Goal: Information Seeking & Learning: Understand process/instructions

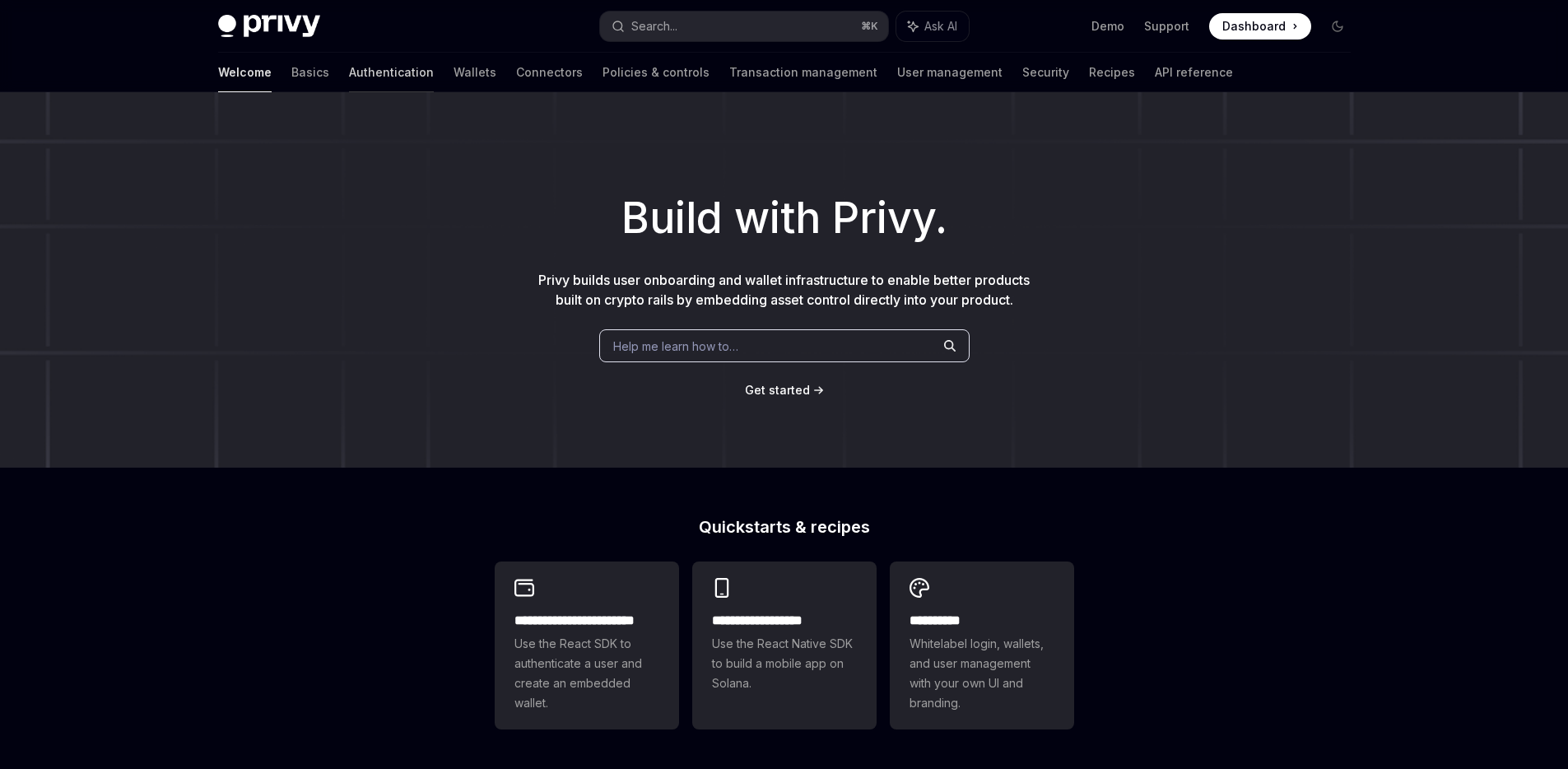
click at [349, 74] on link "Authentication" at bounding box center [391, 72] width 84 height 39
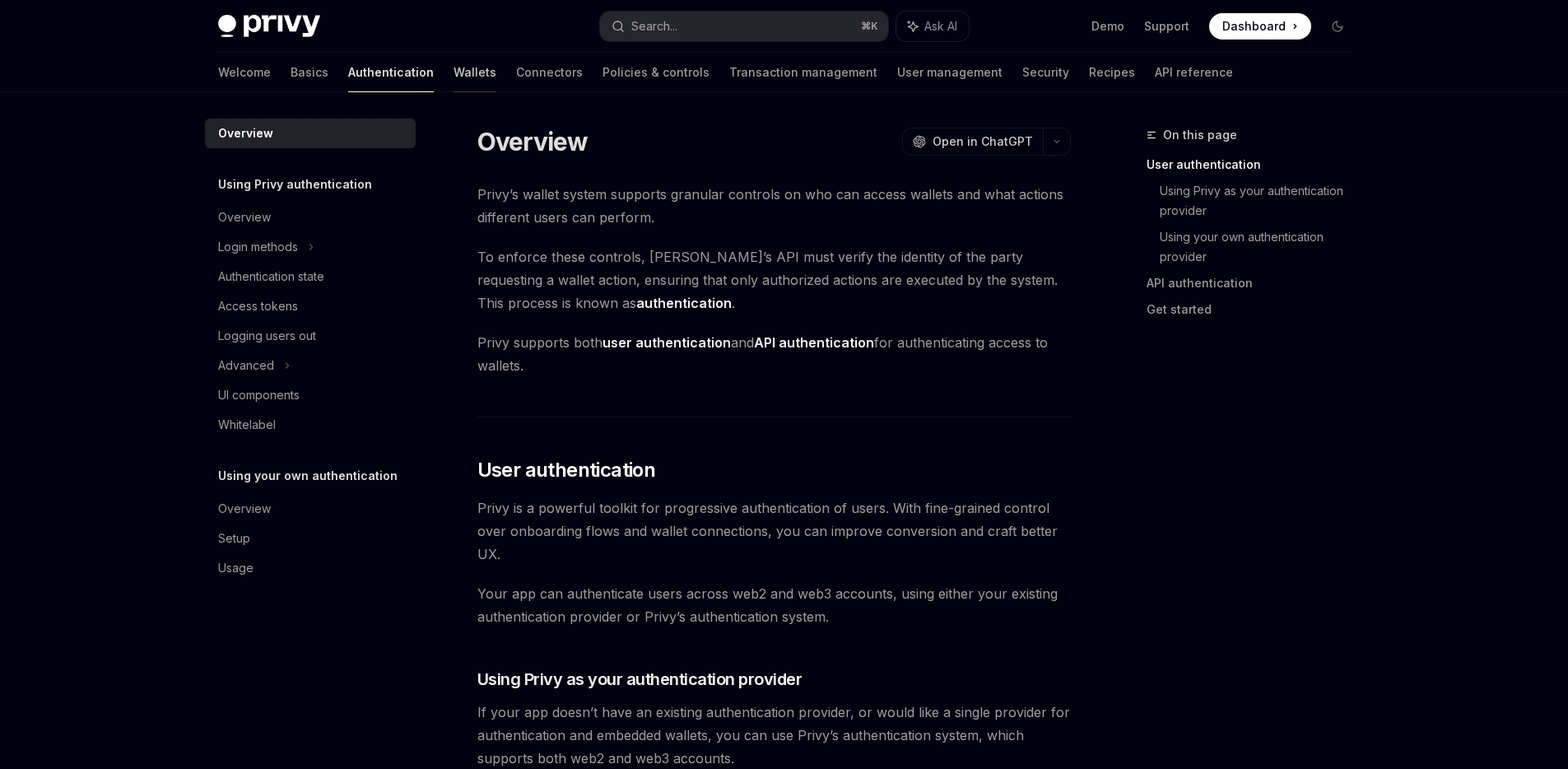
click at [454, 74] on link "Wallets" at bounding box center [474, 72] width 43 height 39
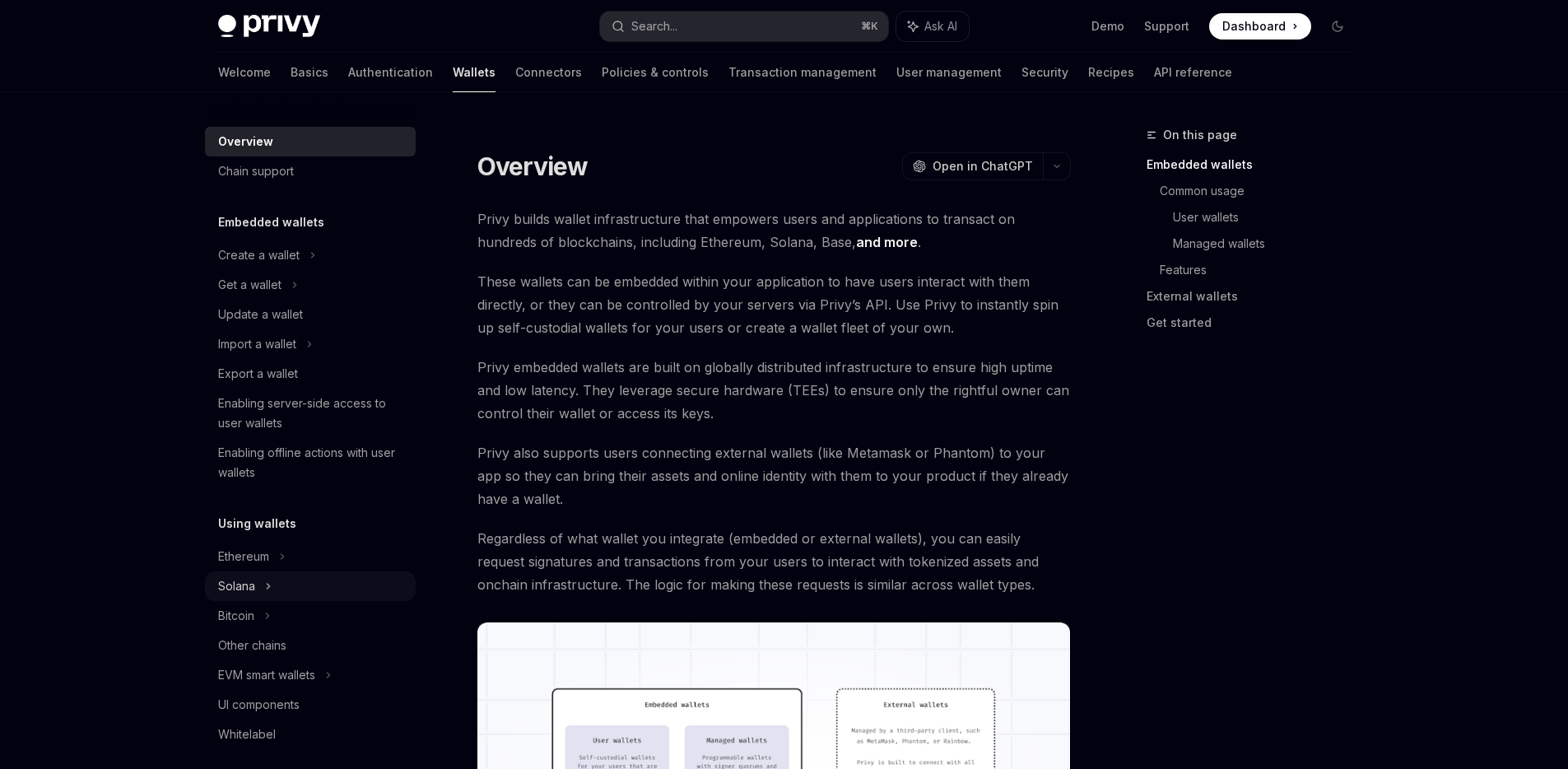
click at [243, 598] on div "Solana" at bounding box center [310, 586] width 211 height 29
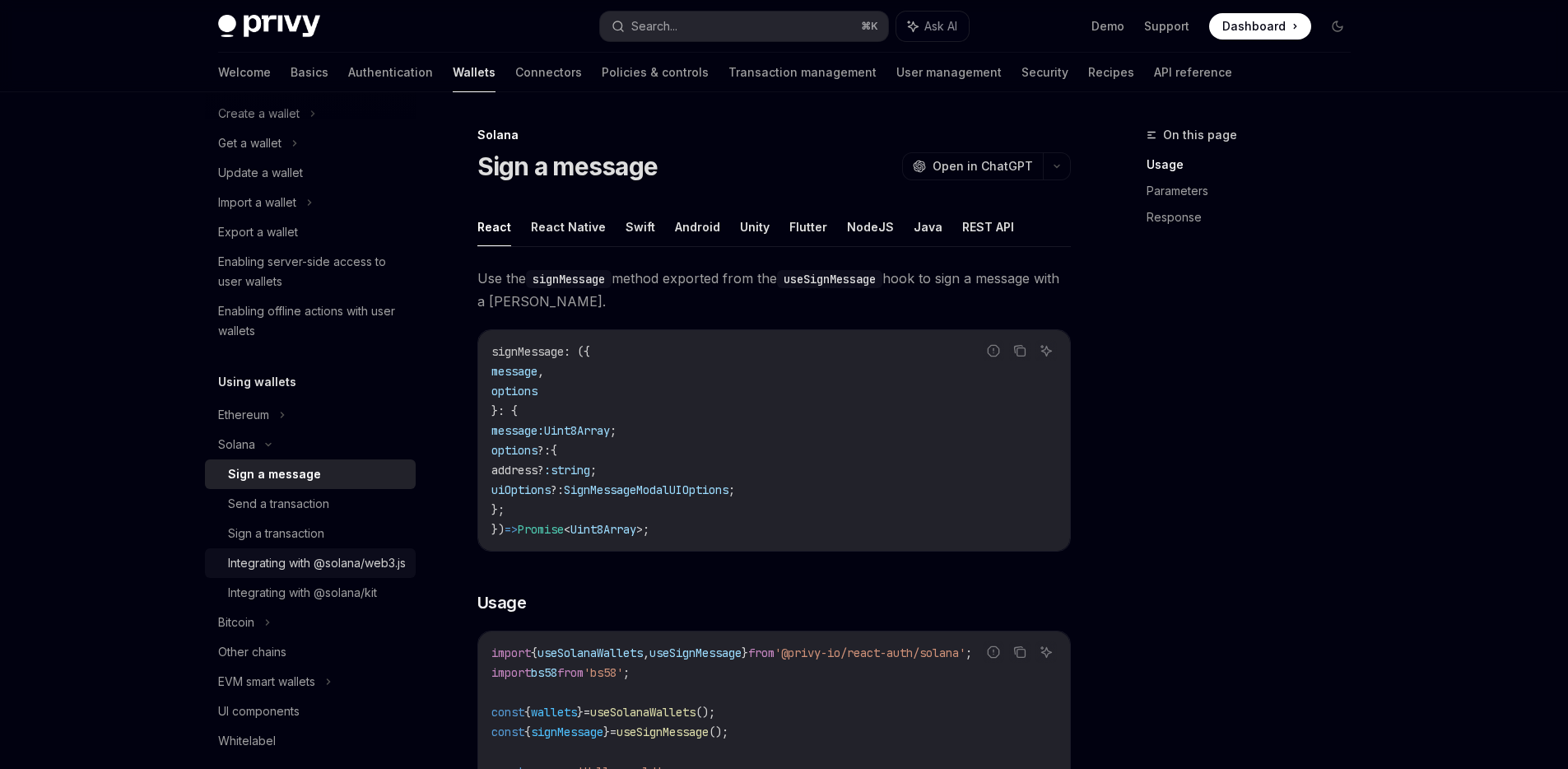
scroll to position [144, 0]
click at [281, 536] on div "Sign a transaction" at bounding box center [276, 532] width 96 height 20
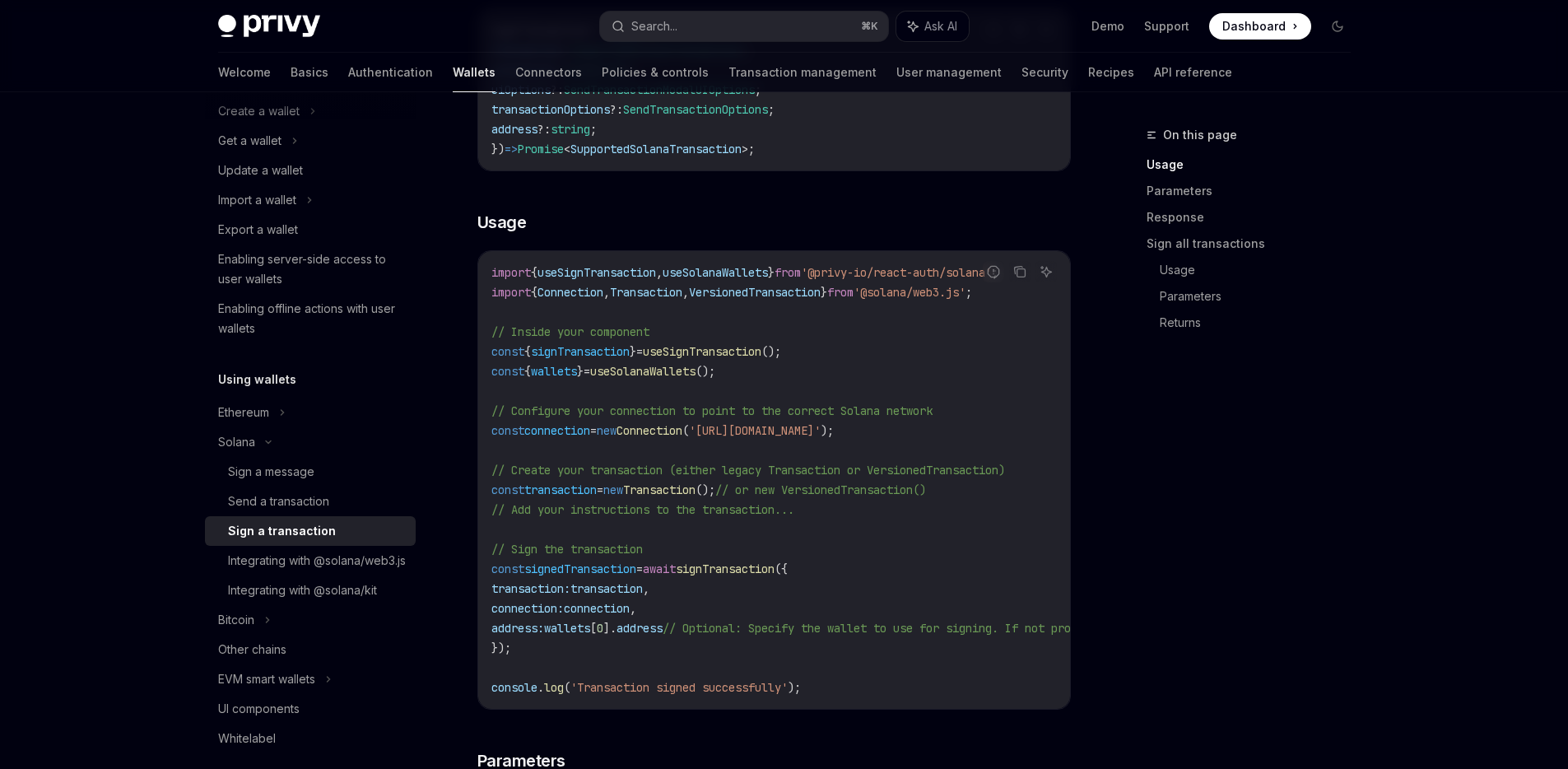
scroll to position [410, 0]
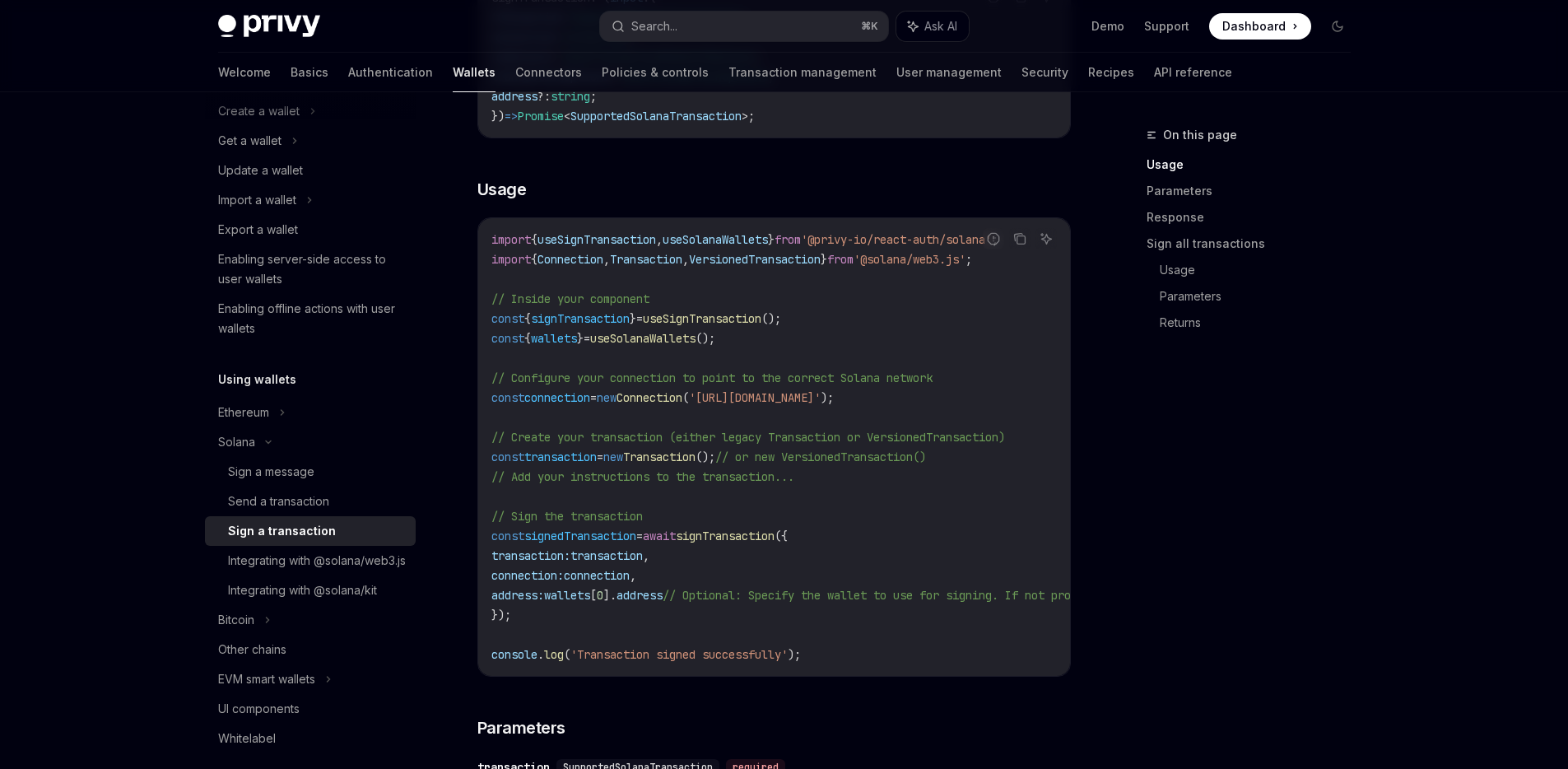
click at [562, 337] on span "wallets" at bounding box center [554, 339] width 46 height 15
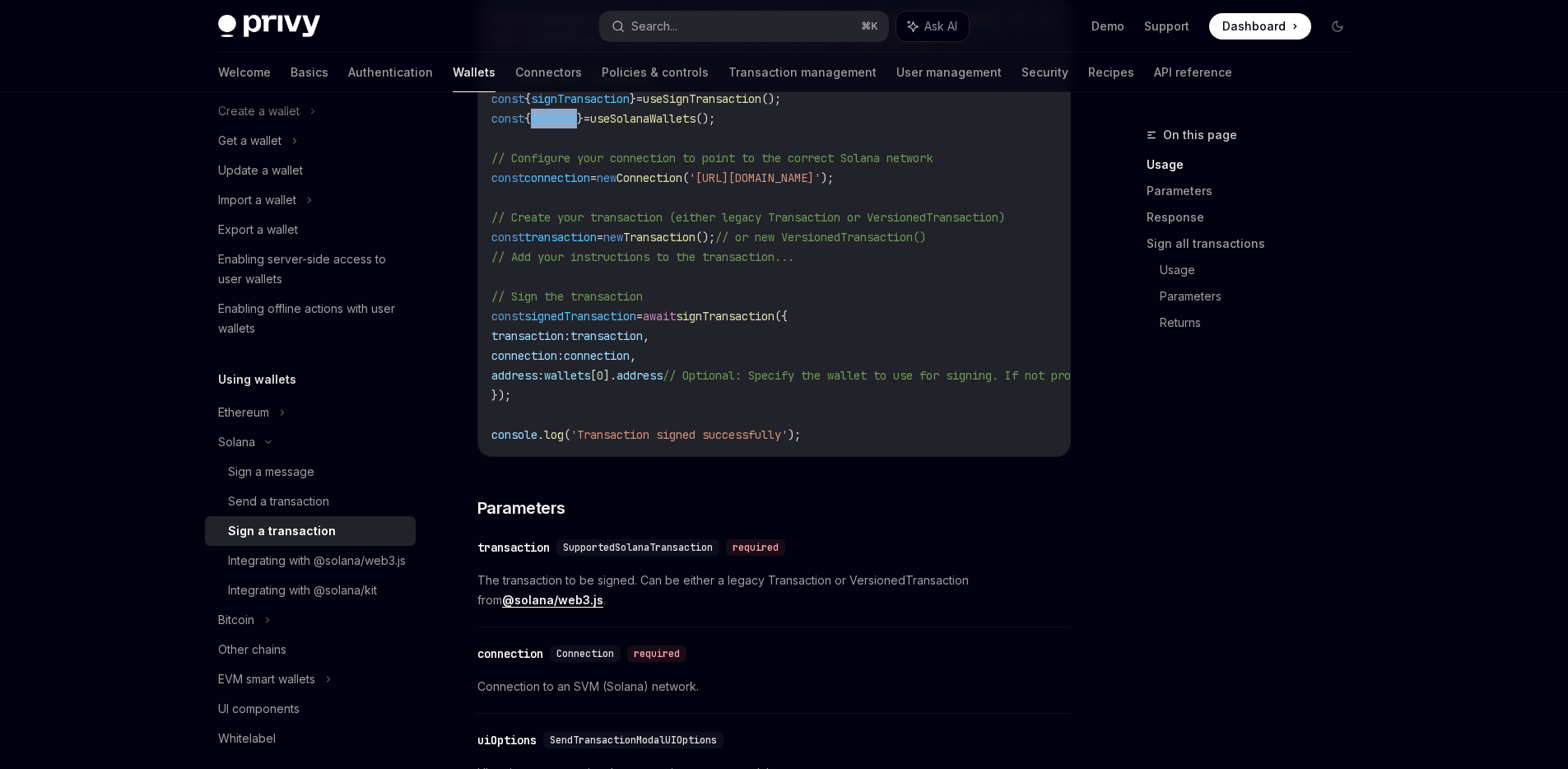
scroll to position [642, 0]
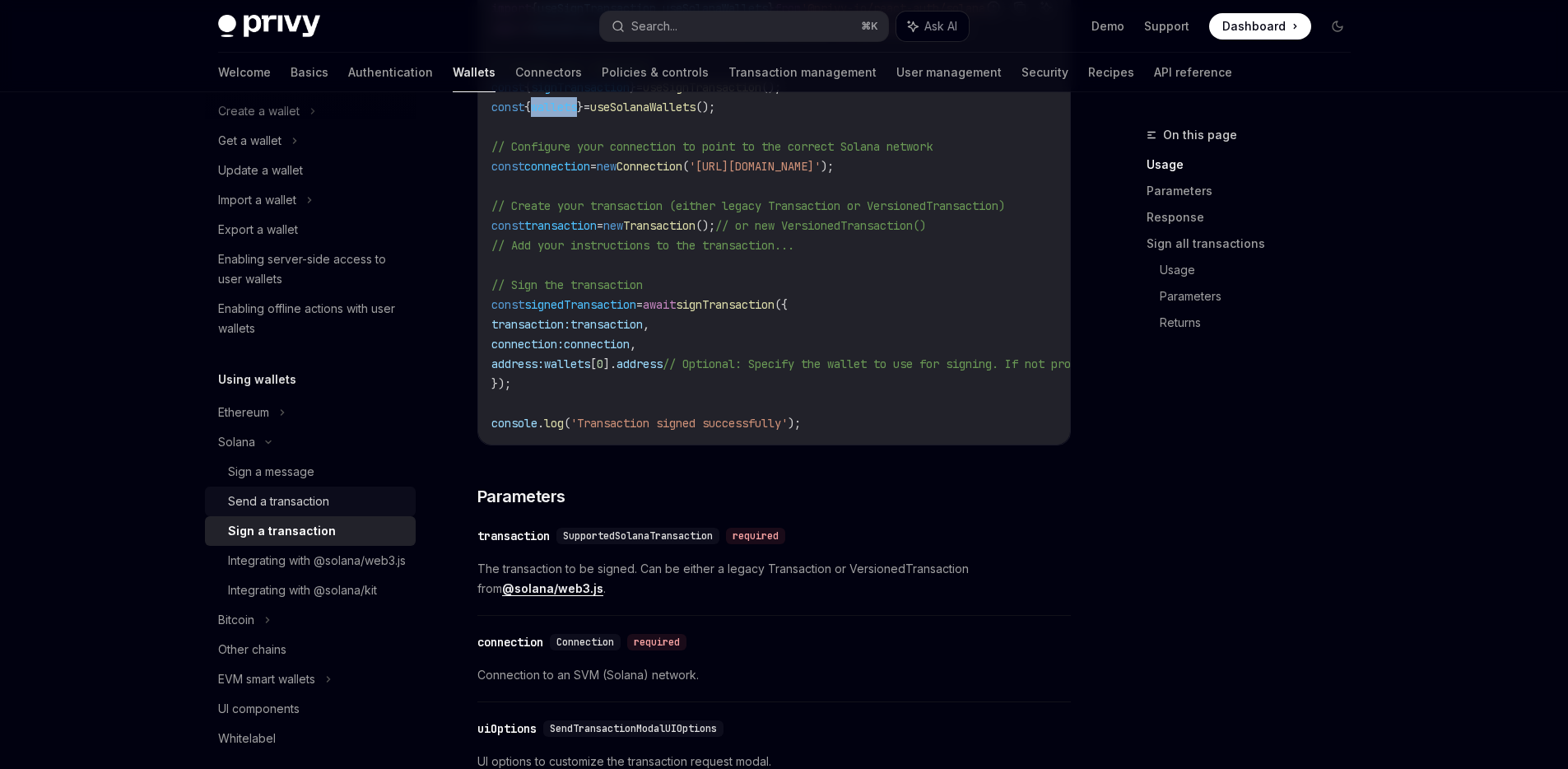
click at [289, 508] on div "Send a transaction" at bounding box center [278, 502] width 101 height 20
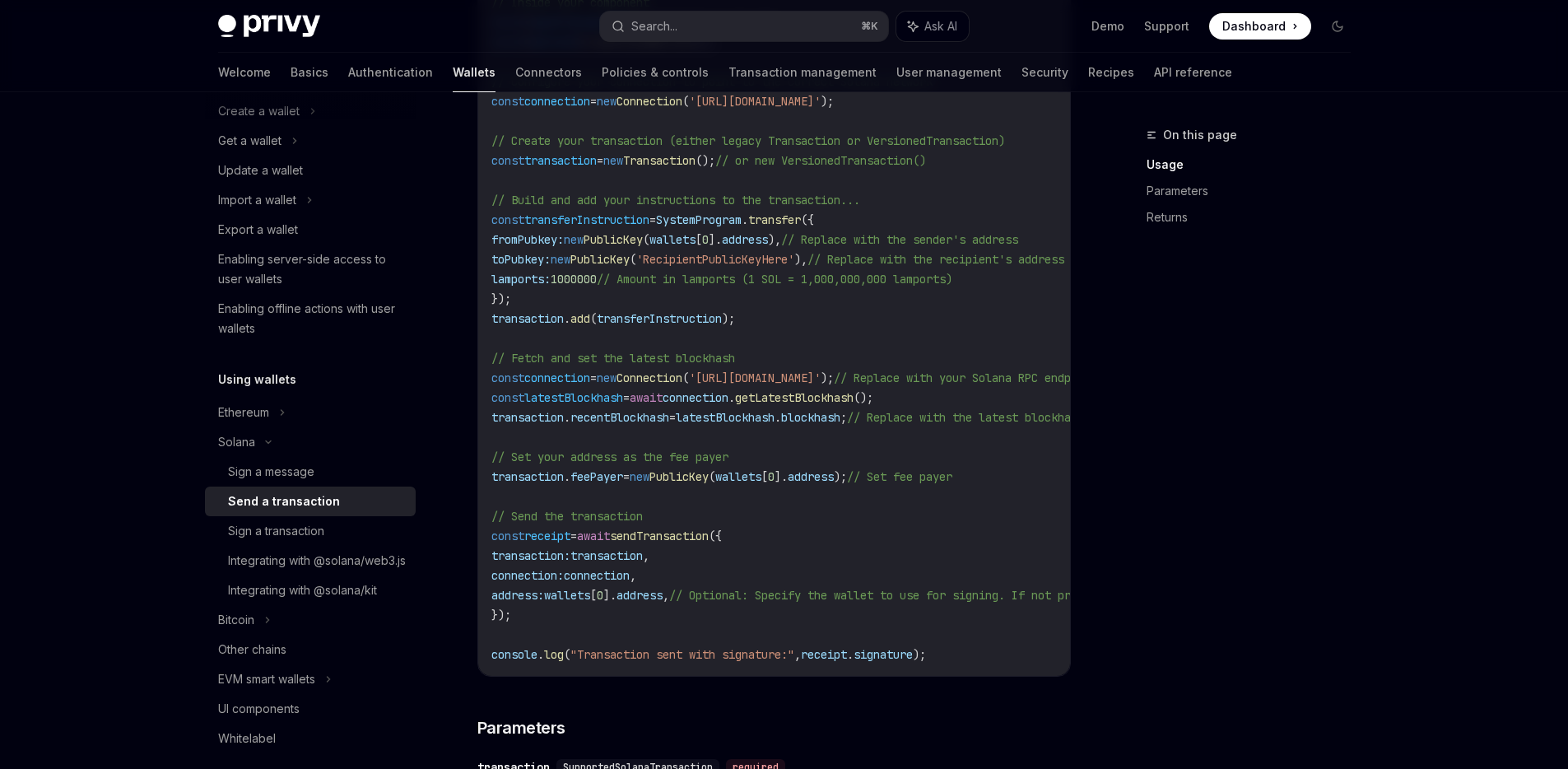
scroll to position [799, 0]
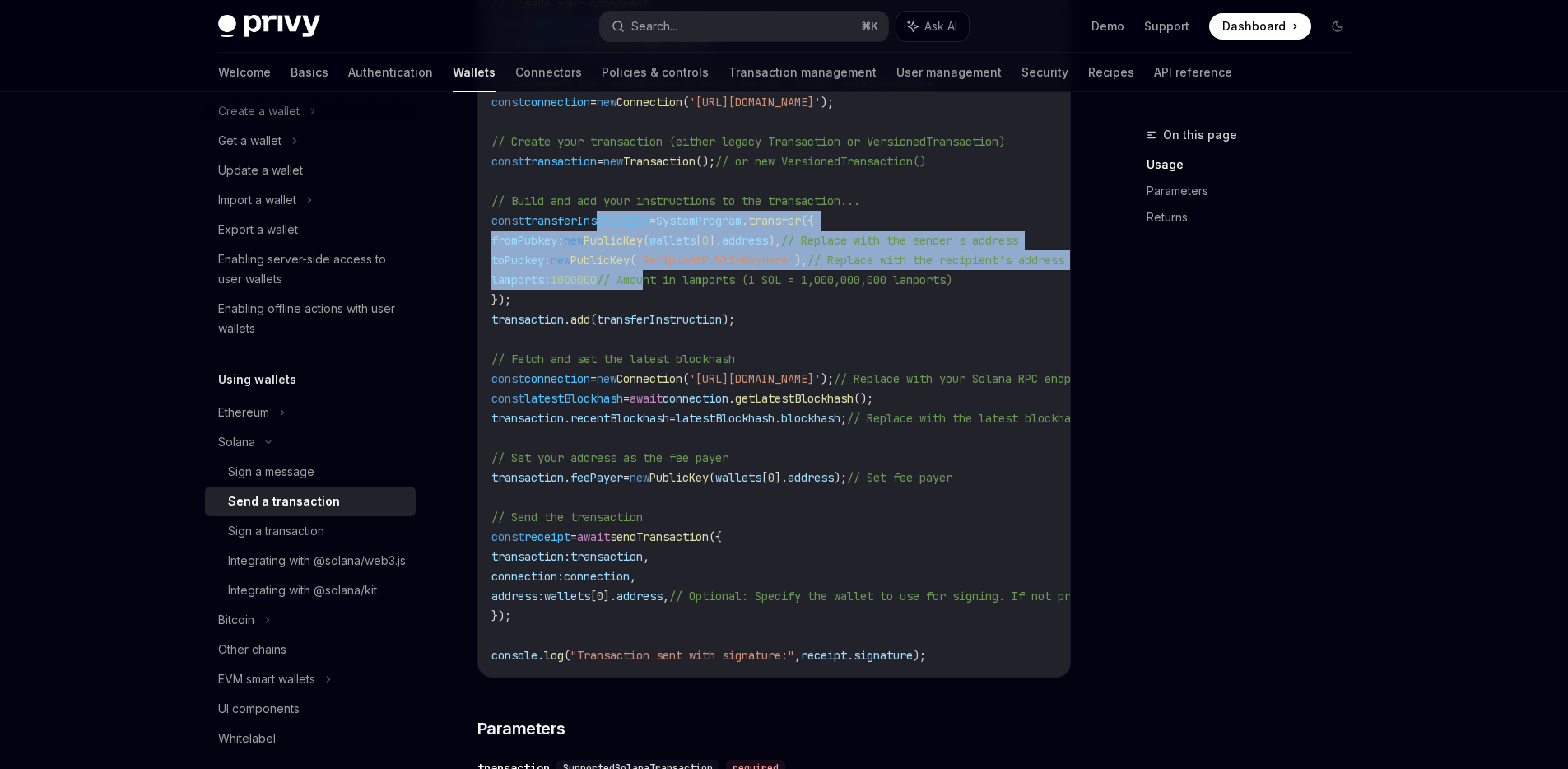
drag, startPoint x: 637, startPoint y: 220, endPoint x: 667, endPoint y: 289, distance: 75.2
click at [667, 289] on code "import { useSendTransaction , useSolanaWallets } from '@privy-io/react-auth/sol…" at bounding box center [926, 299] width 870 height 731
click at [287, 600] on div "Integrating with @solana/kit" at bounding box center [302, 591] width 149 height 20
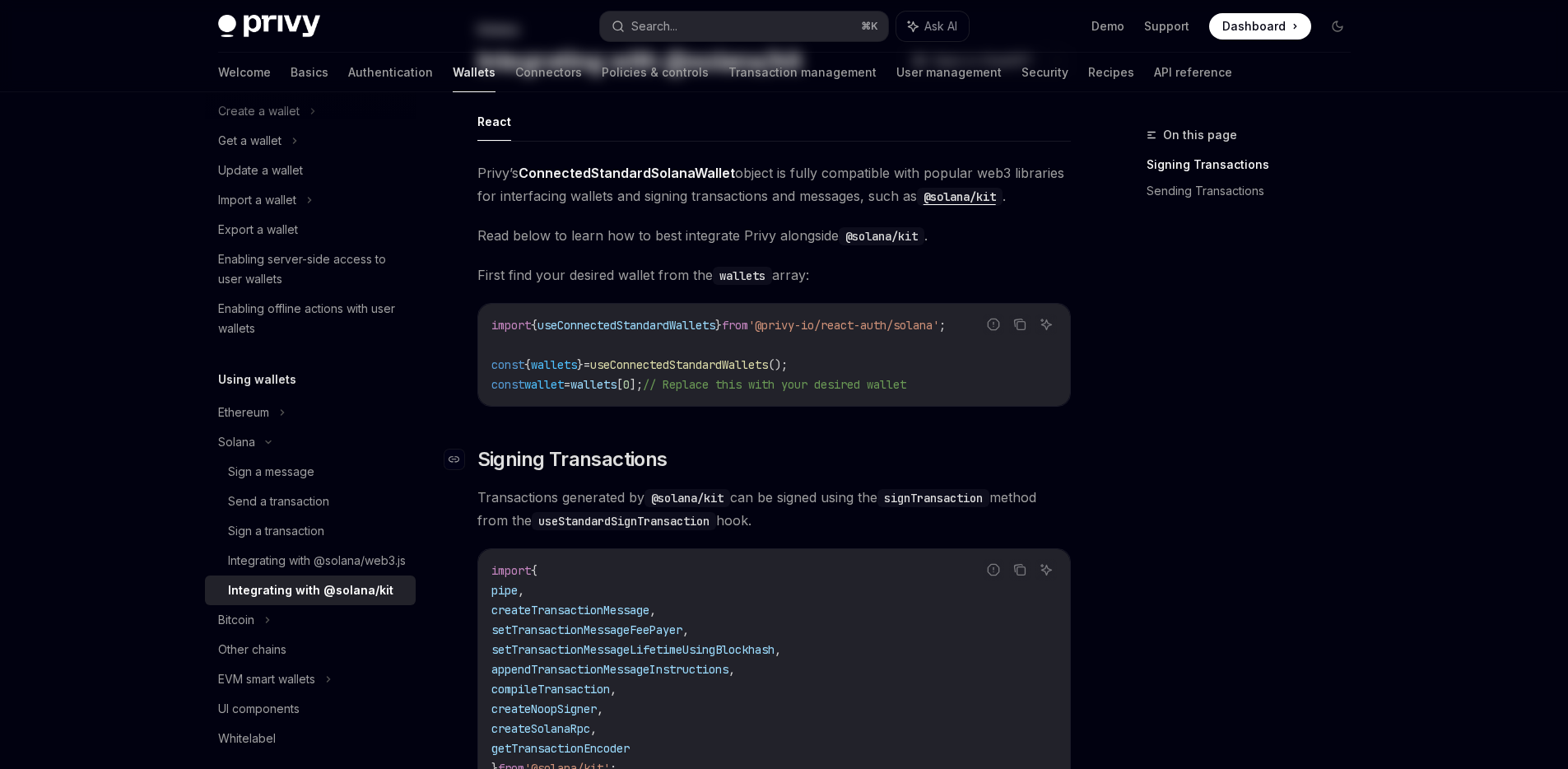
scroll to position [188, 0]
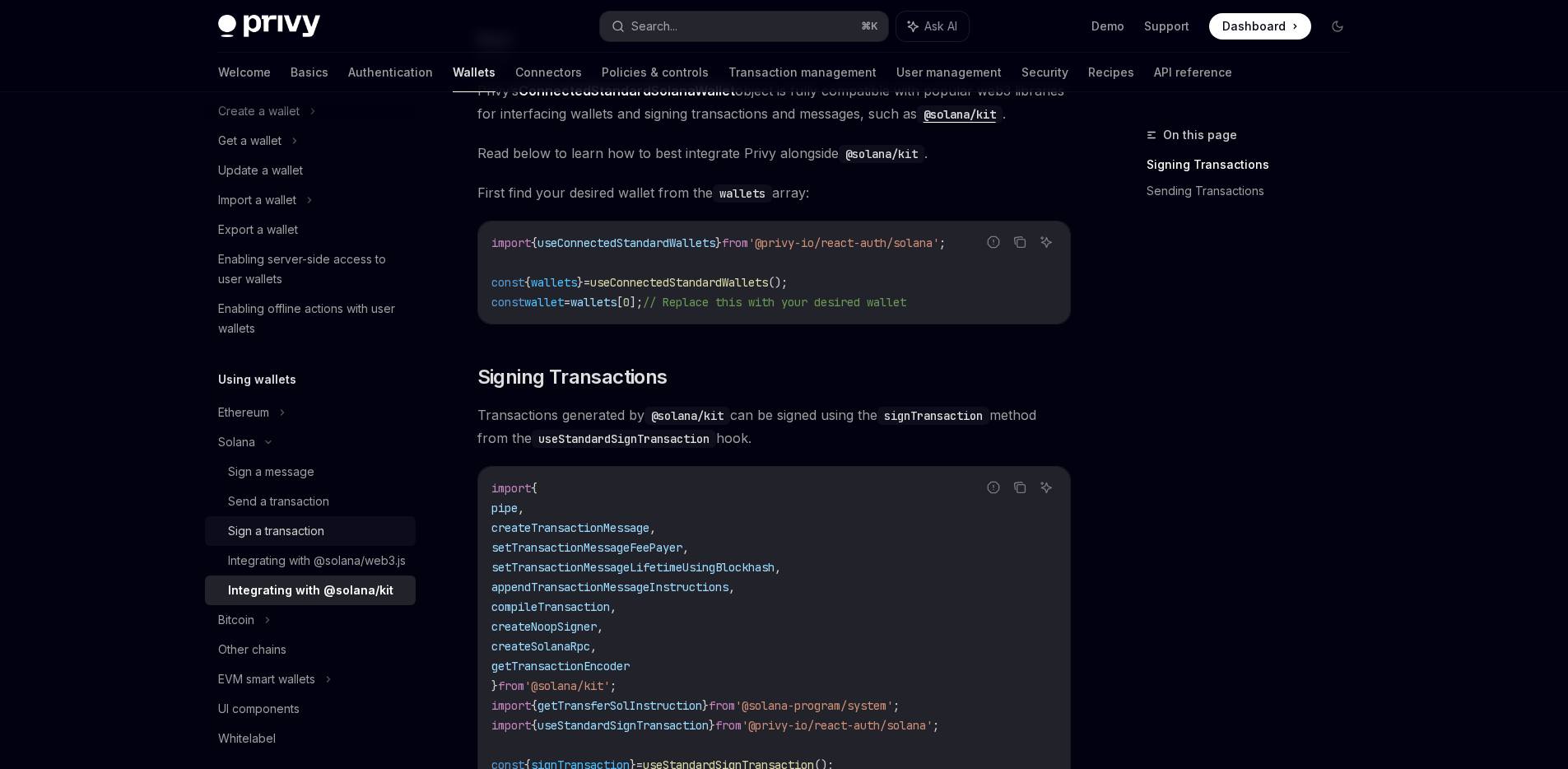
click at [292, 537] on div "Sign a transaction" at bounding box center [276, 532] width 96 height 20
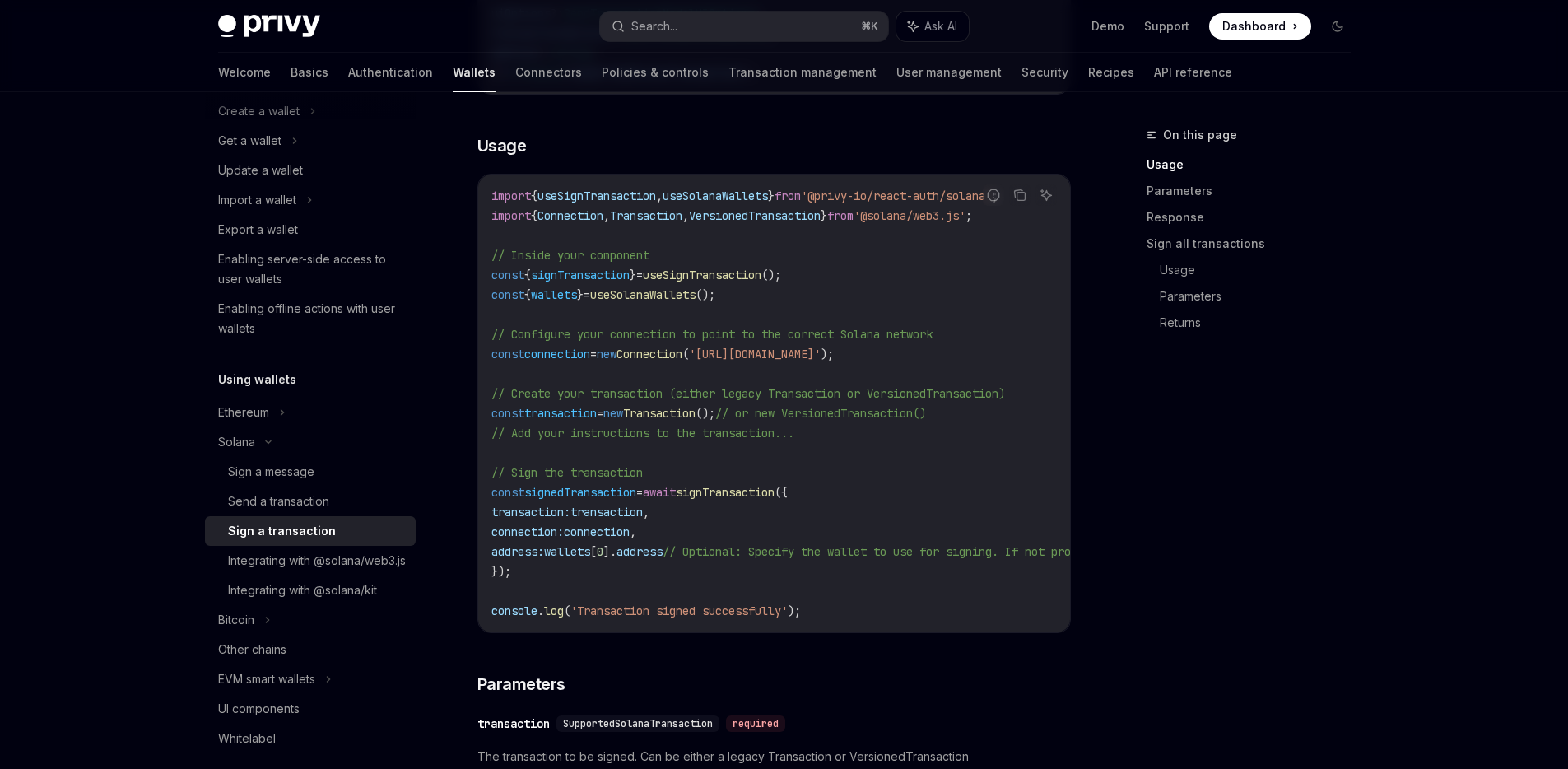
scroll to position [464, 0]
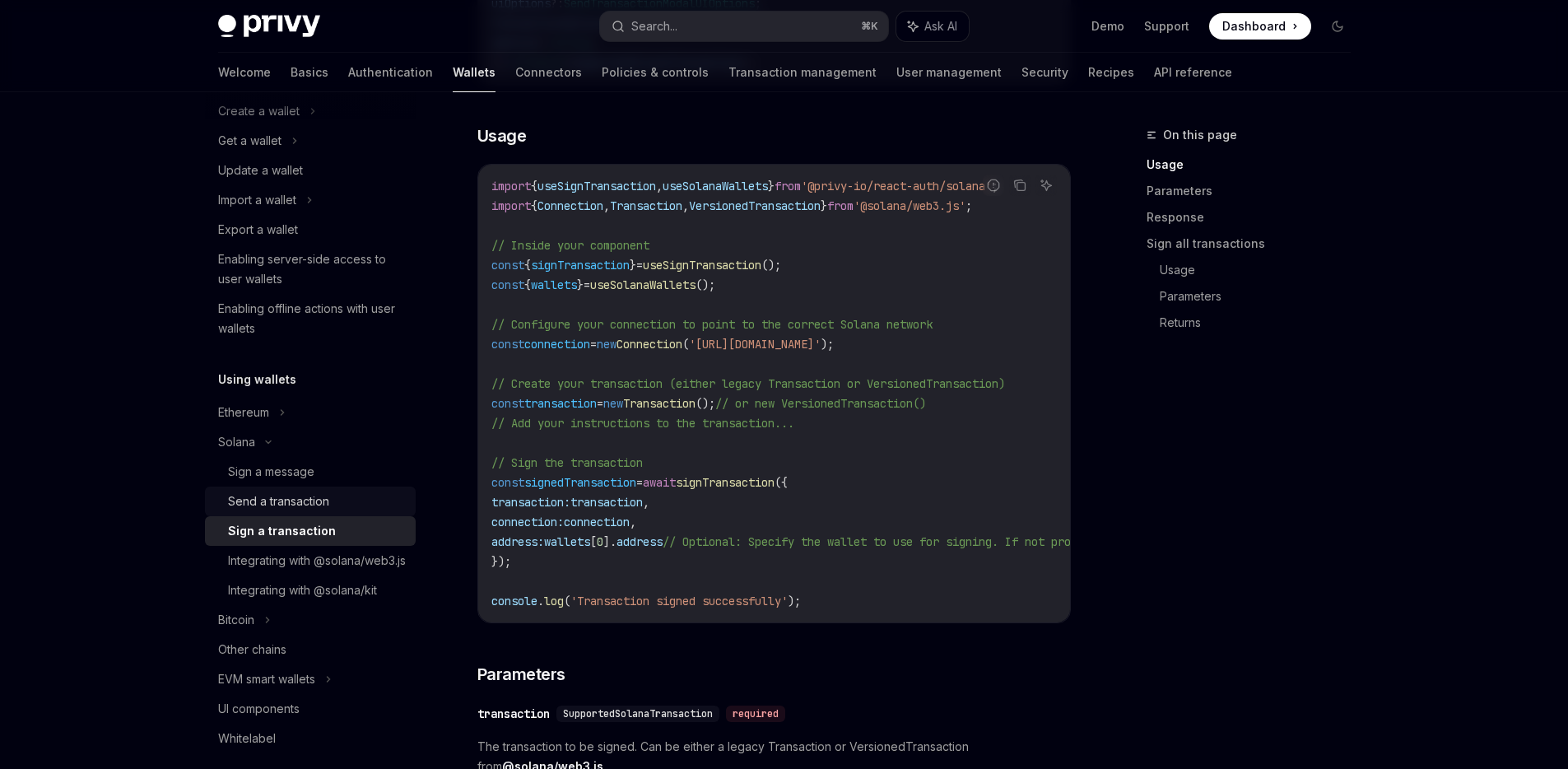
click at [297, 509] on div "Send a transaction" at bounding box center [278, 502] width 101 height 20
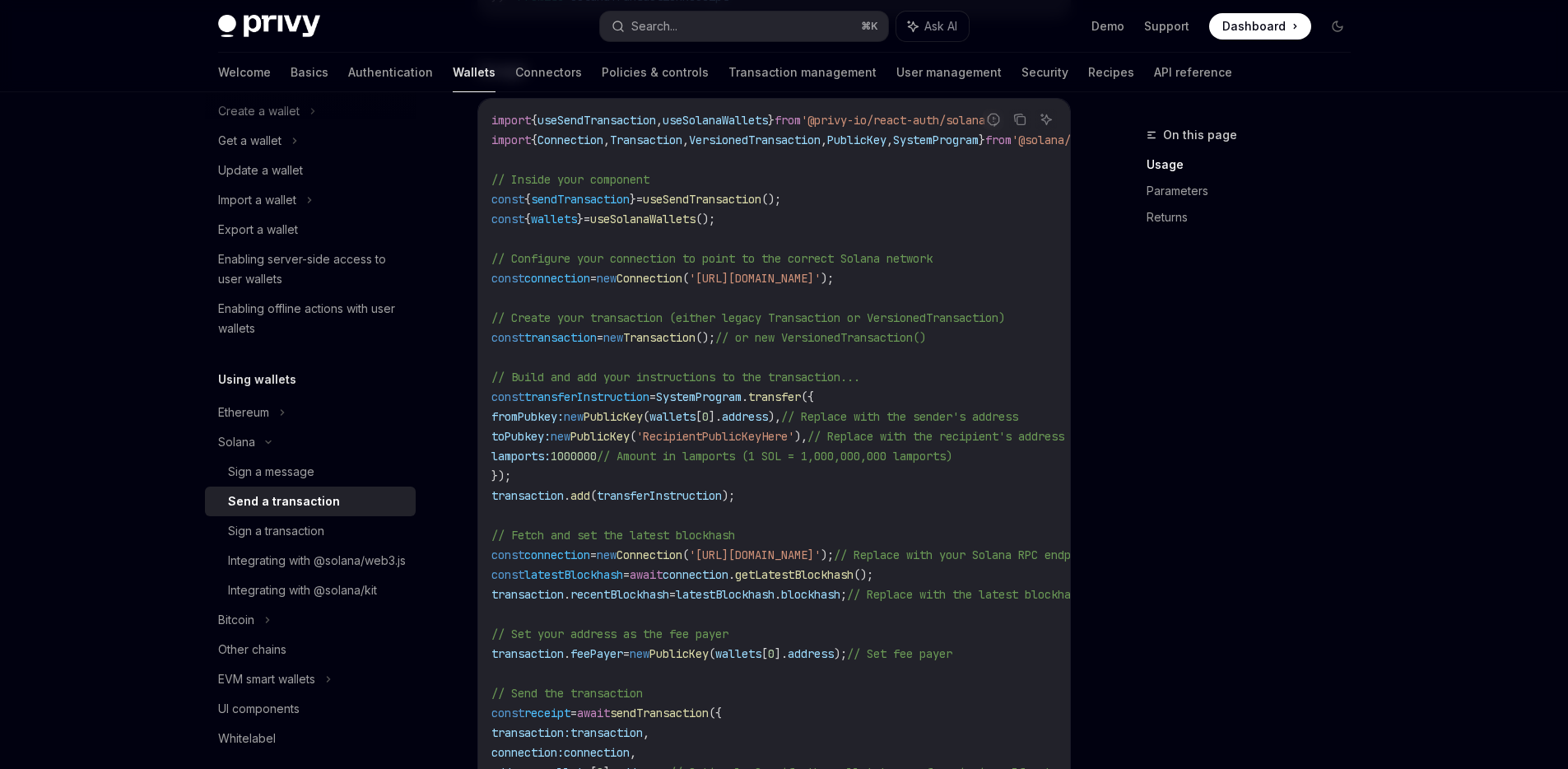
scroll to position [645, 0]
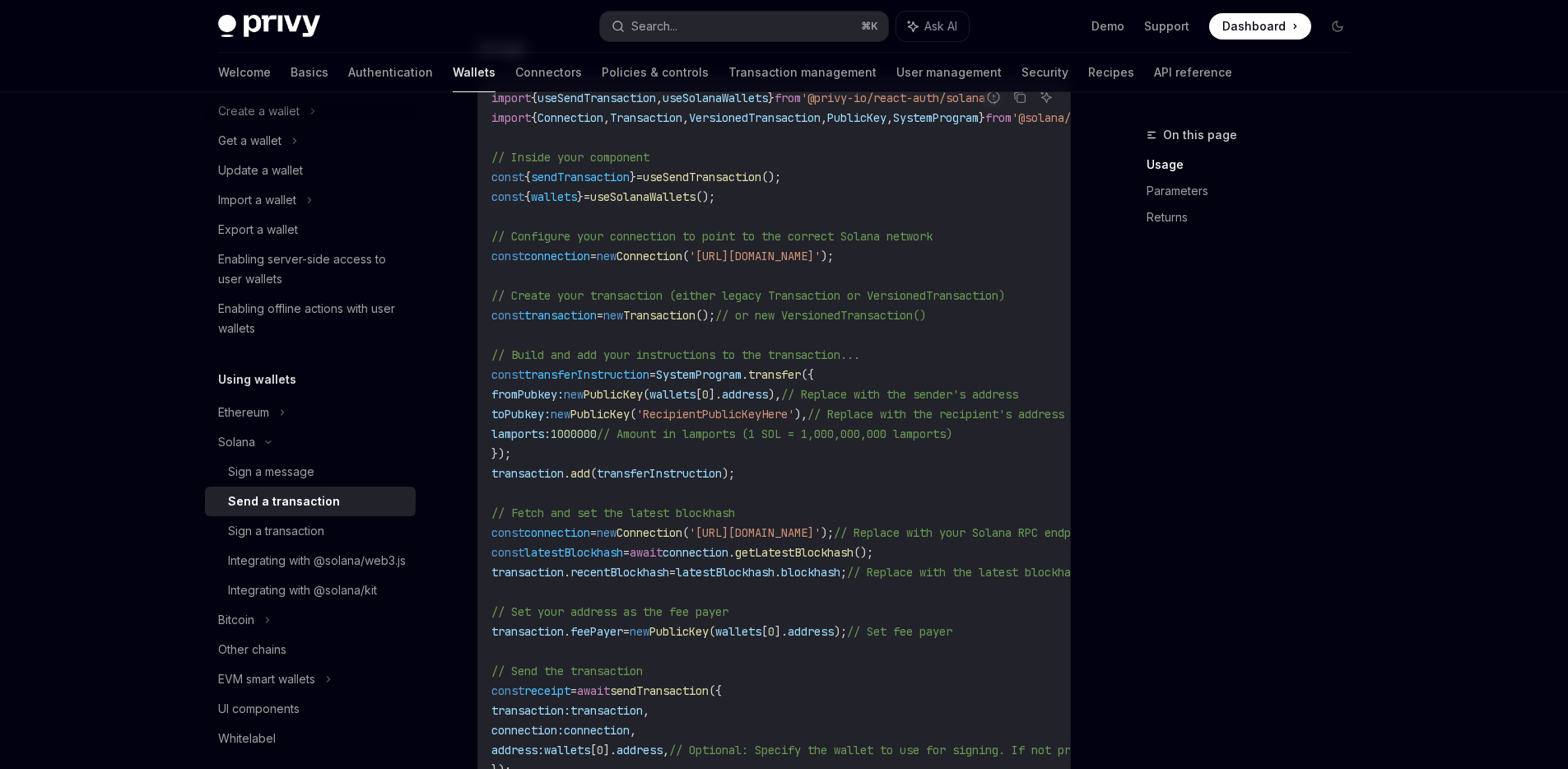
click at [535, 572] on span "transaction" at bounding box center [527, 573] width 73 height 15
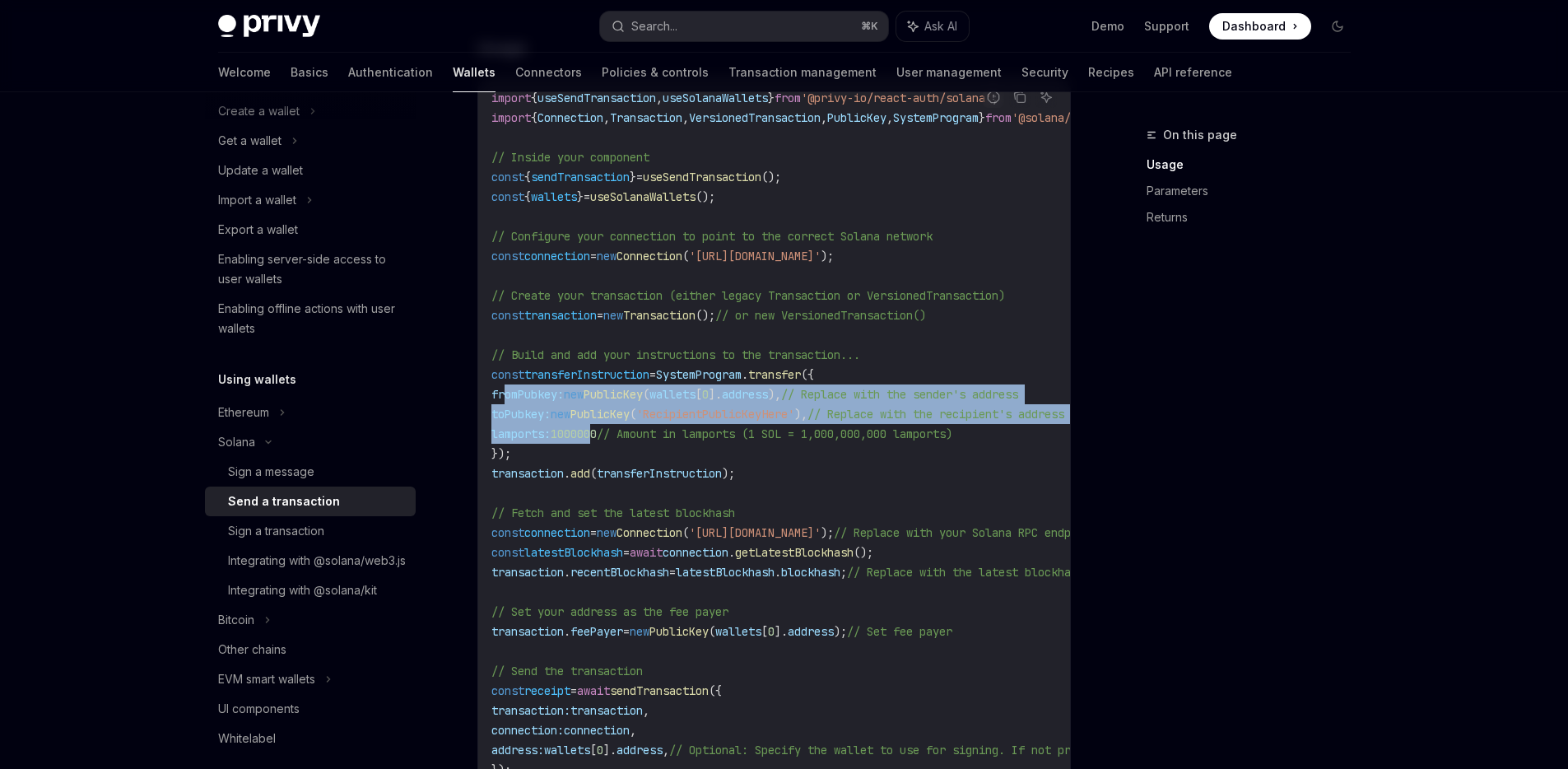
drag, startPoint x: 584, startPoint y: 410, endPoint x: 611, endPoint y: 430, distance: 33.6
click at [611, 430] on code "import { useSendTransaction , useSolanaWallets } from '@privy-io/react-auth/sol…" at bounding box center [926, 453] width 870 height 731
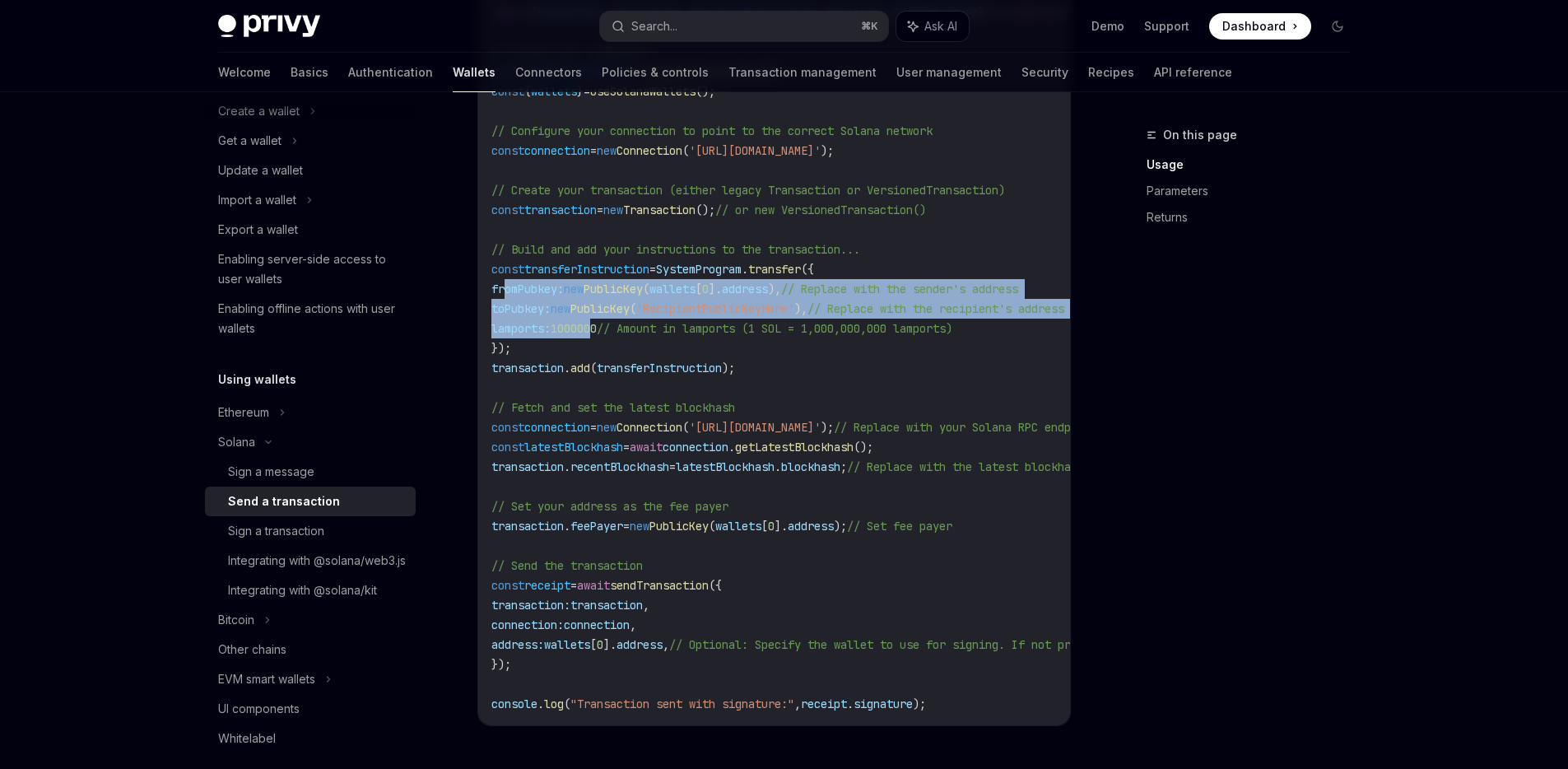
scroll to position [758, 0]
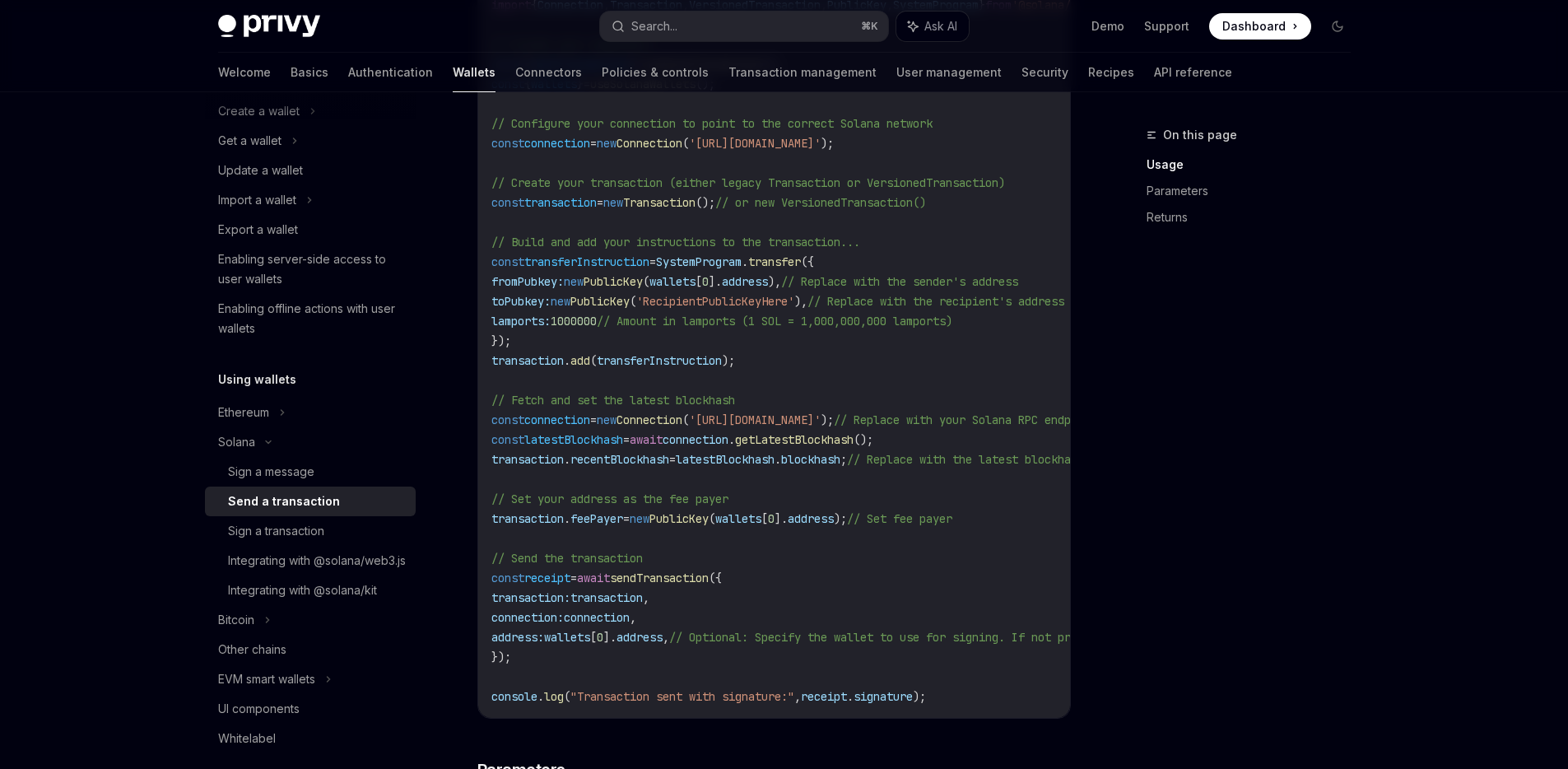
click at [688, 576] on span "sendTransaction" at bounding box center [659, 578] width 99 height 15
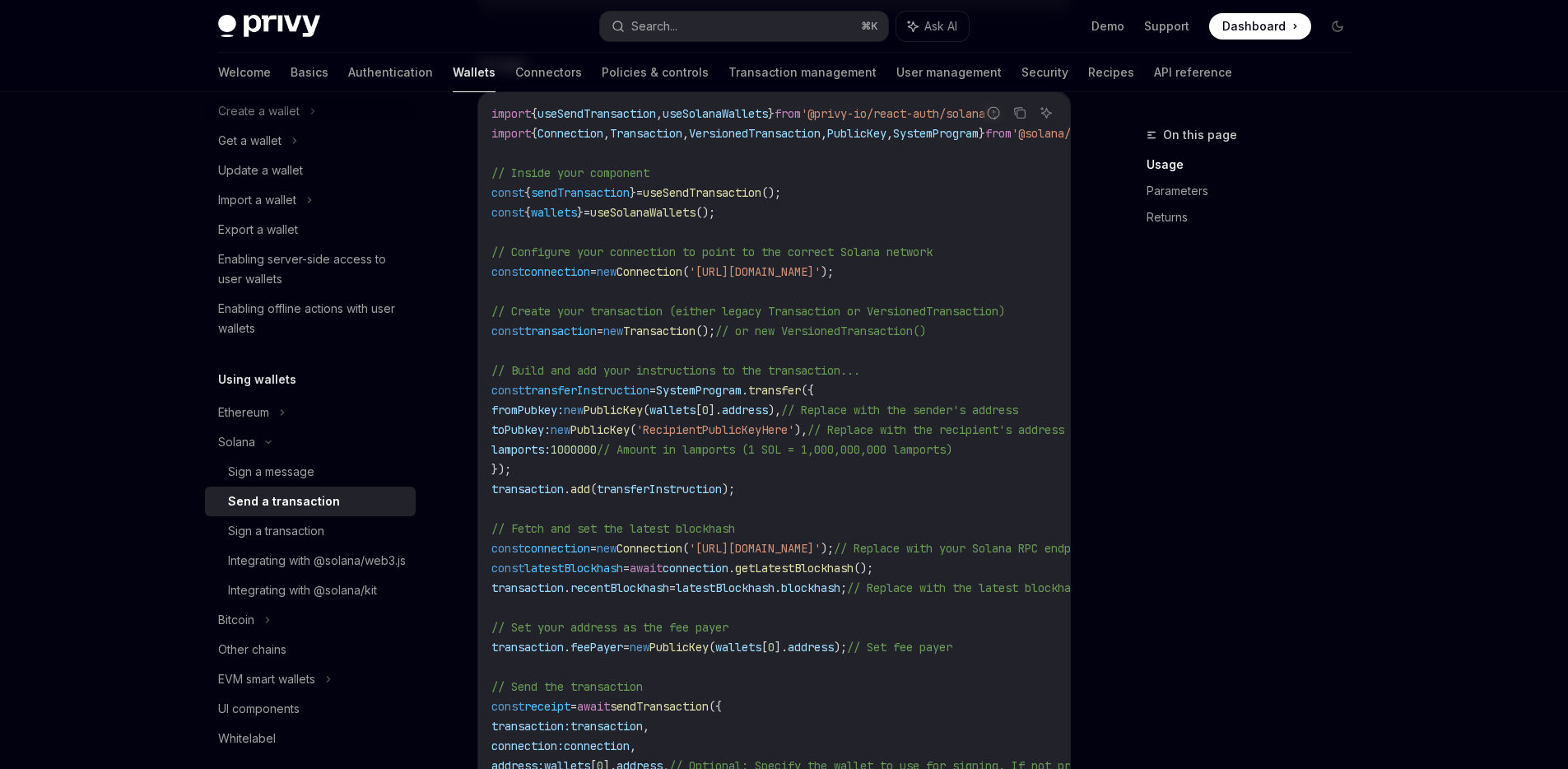
scroll to position [631, 0]
click at [626, 188] on span "sendTransaction" at bounding box center [581, 191] width 99 height 15
copy code "const { sendTransaction } = useSendTransaction ();"
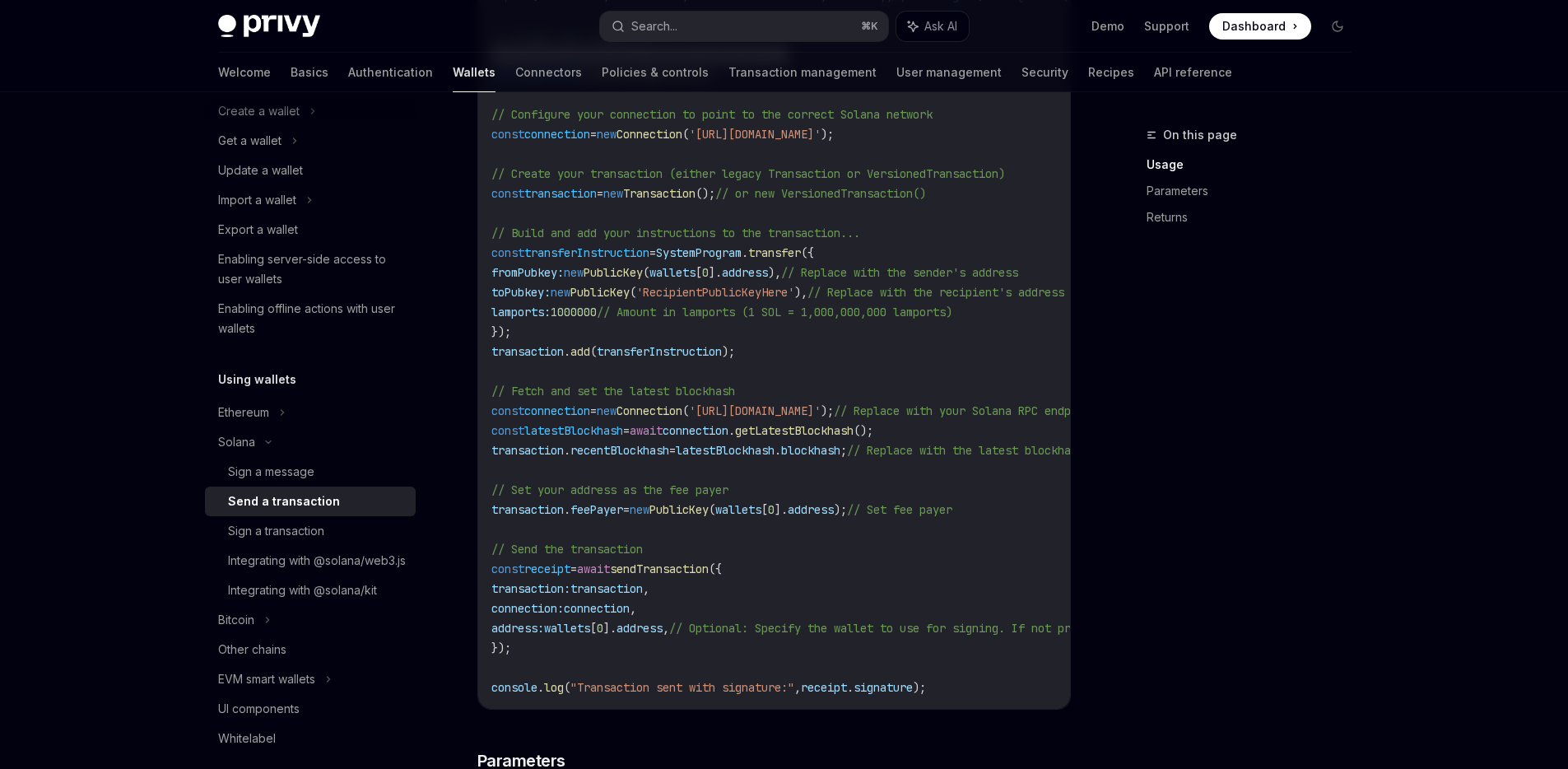
scroll to position [763, 0]
click at [591, 254] on span "transferInstruction" at bounding box center [587, 257] width 125 height 15
click at [570, 195] on span "transaction" at bounding box center [561, 197] width 73 height 15
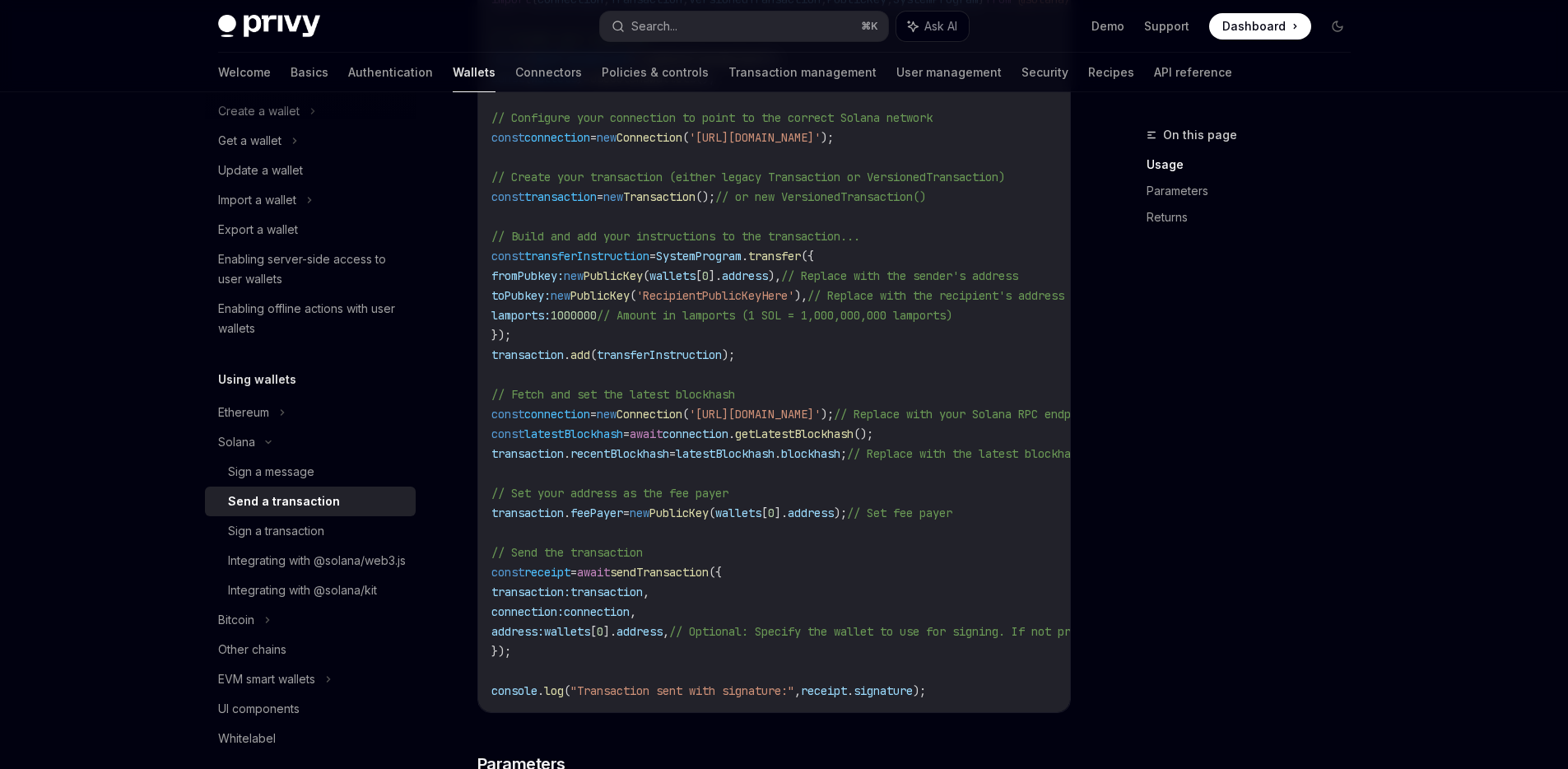
copy span "transaction"
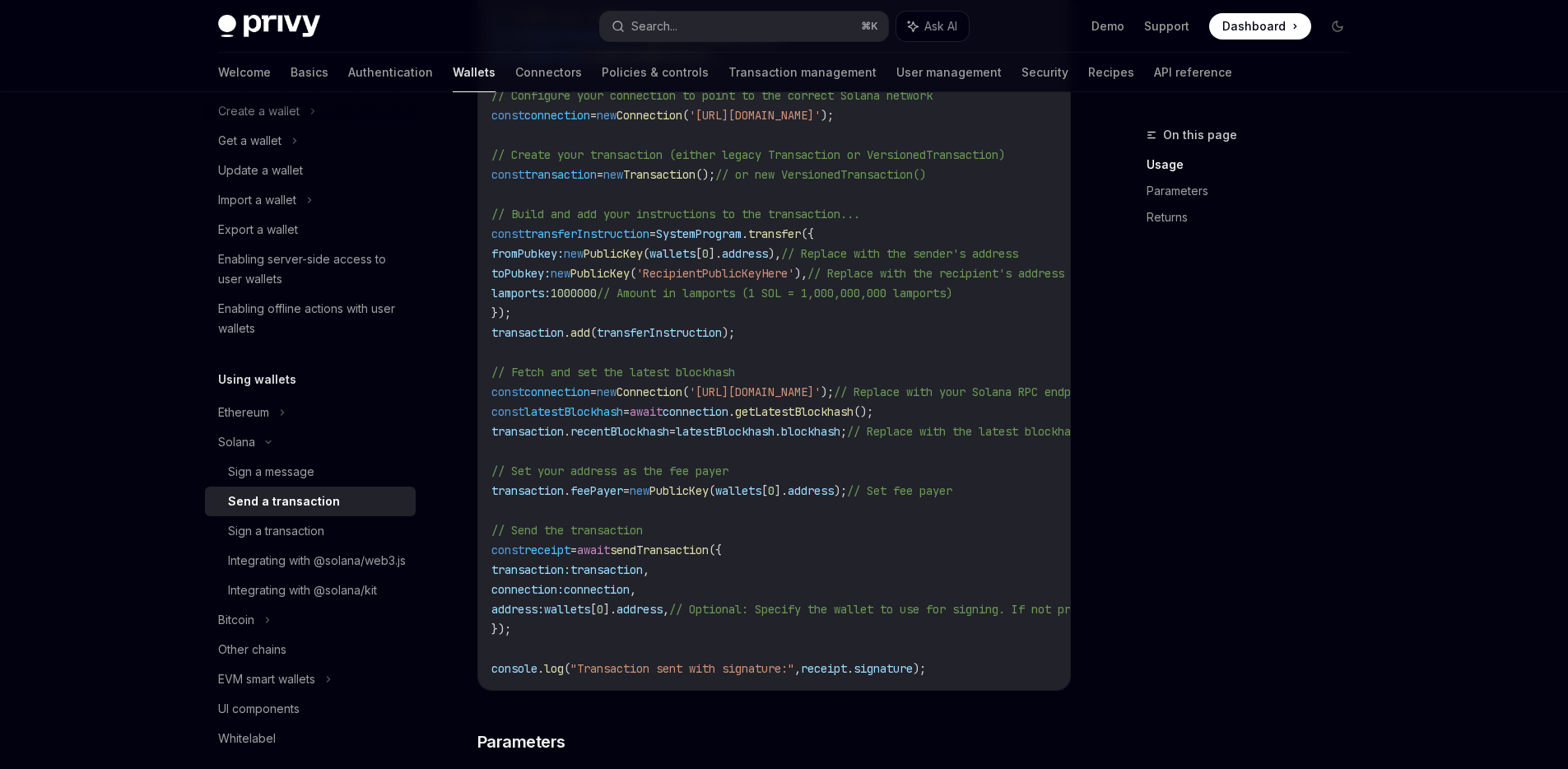
click at [564, 583] on span "connection:" at bounding box center [527, 590] width 73 height 15
drag, startPoint x: 708, startPoint y: 612, endPoint x: 517, endPoint y: 569, distance: 195.8
click at [517, 569] on code "import { useSendTransaction , useSolanaWallets } from '@privy-io/react-auth/sol…" at bounding box center [926, 313] width 870 height 731
copy code "transaction: transaction , connection: connection , address: wallets [ 0 ]. add…"
click at [652, 393] on span "Connection" at bounding box center [649, 392] width 66 height 15
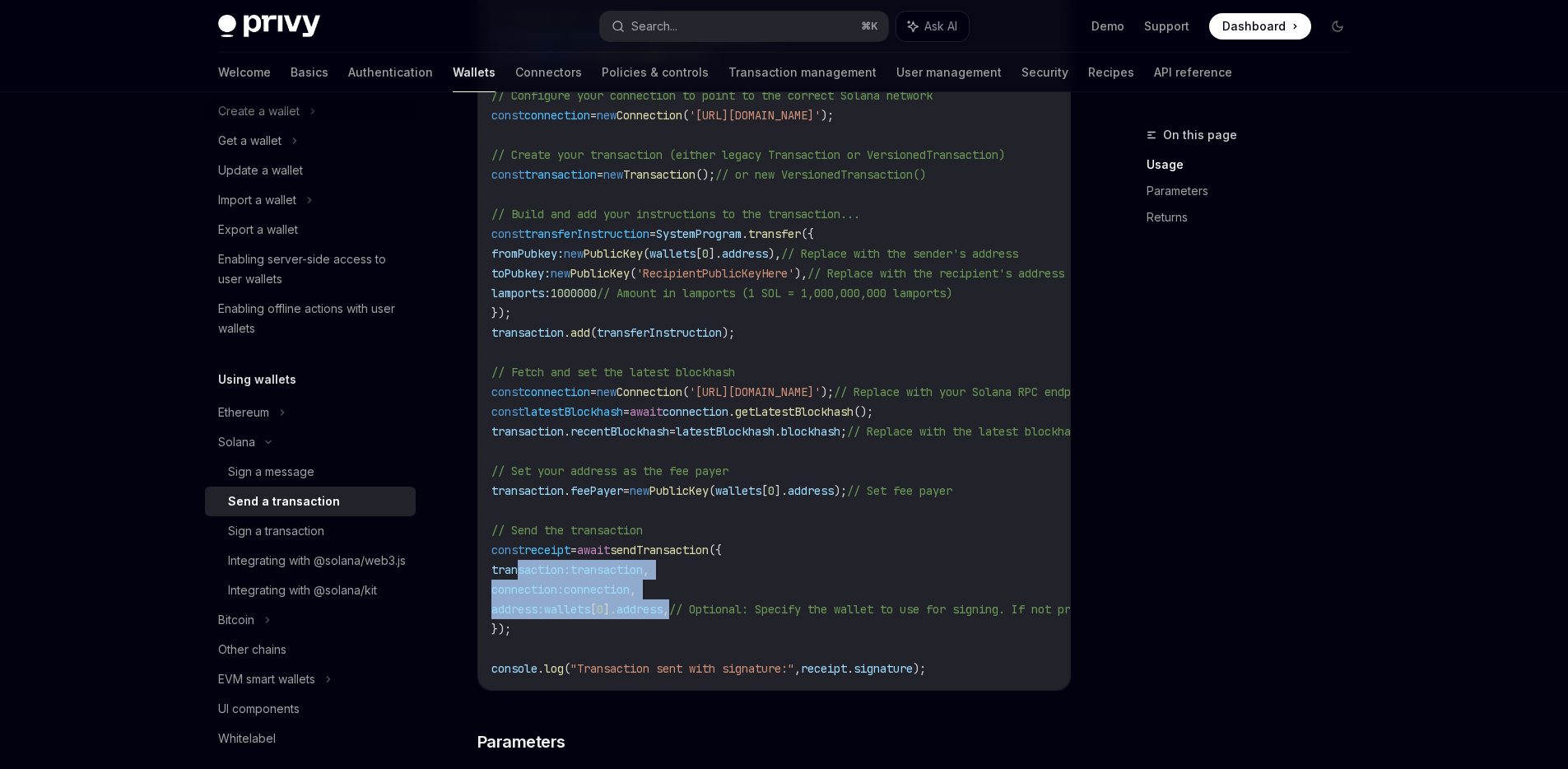
click at [652, 393] on span "Connection" at bounding box center [649, 392] width 66 height 15
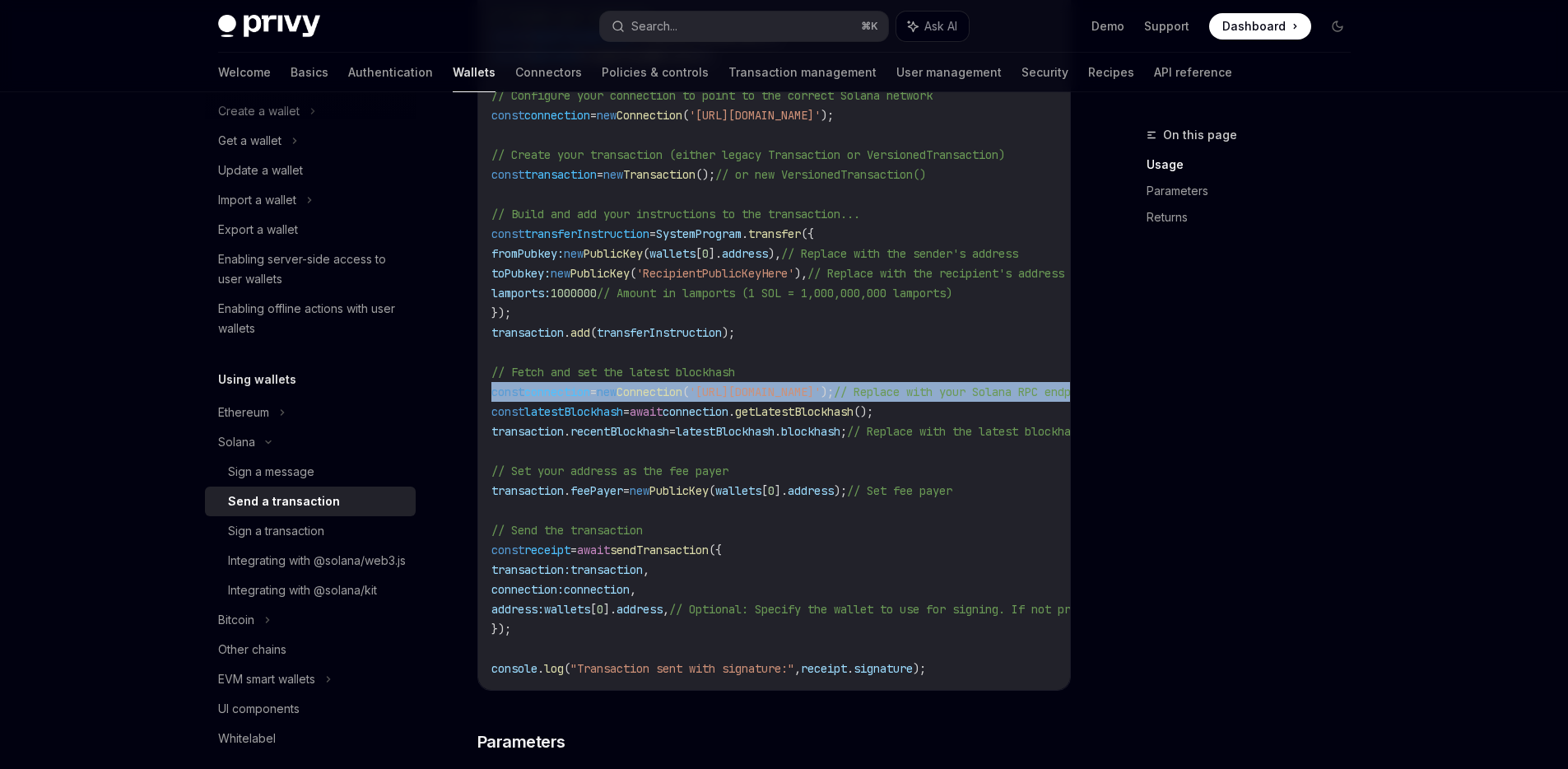
click at [652, 393] on span "Connection" at bounding box center [649, 392] width 66 height 15
copy code "const connection = new Connection ( '[URL][DOMAIN_NAME]' ); // Replace with you…"
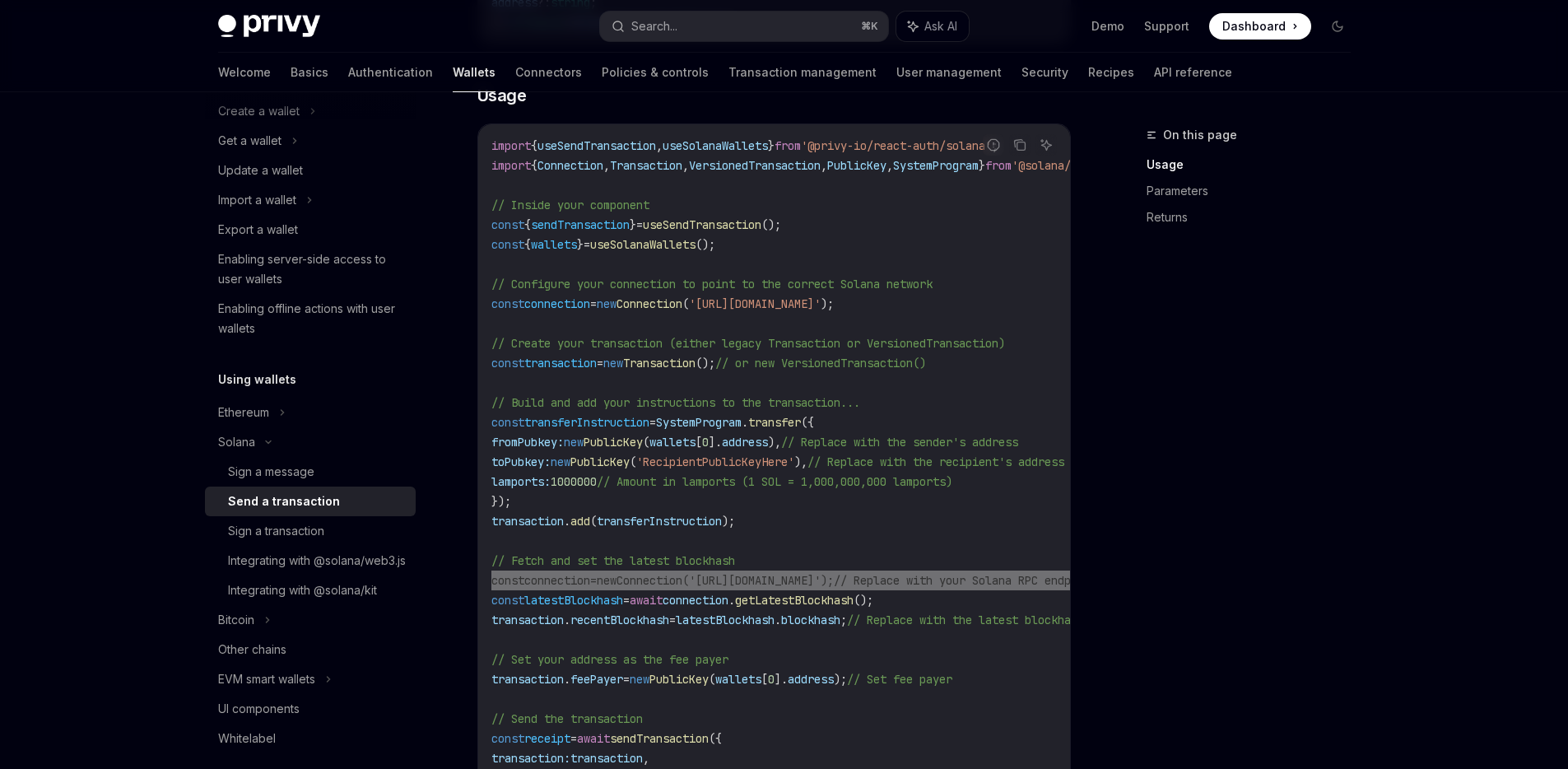
scroll to position [593, 0]
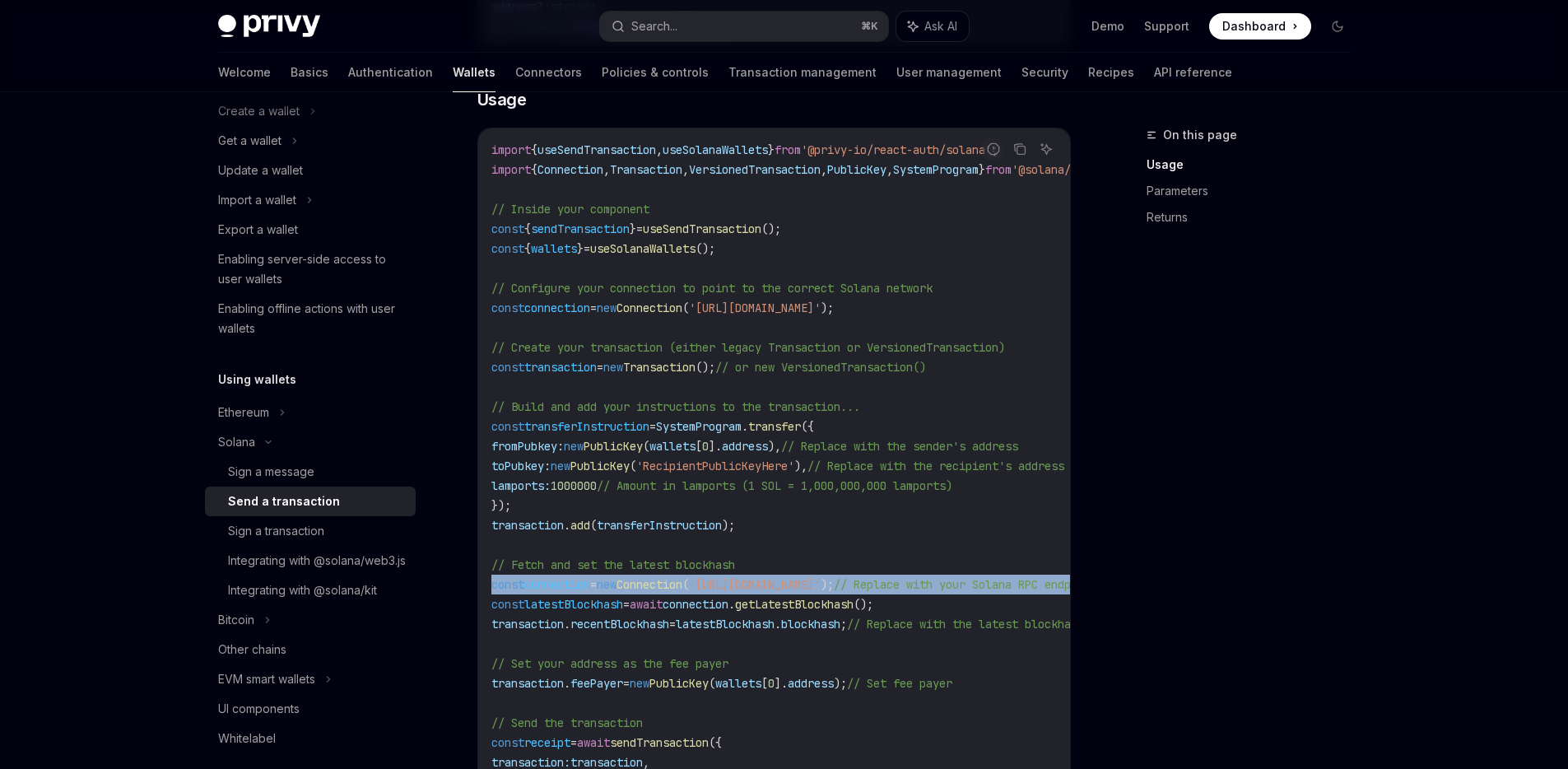
click at [634, 170] on span "Transaction" at bounding box center [646, 170] width 73 height 15
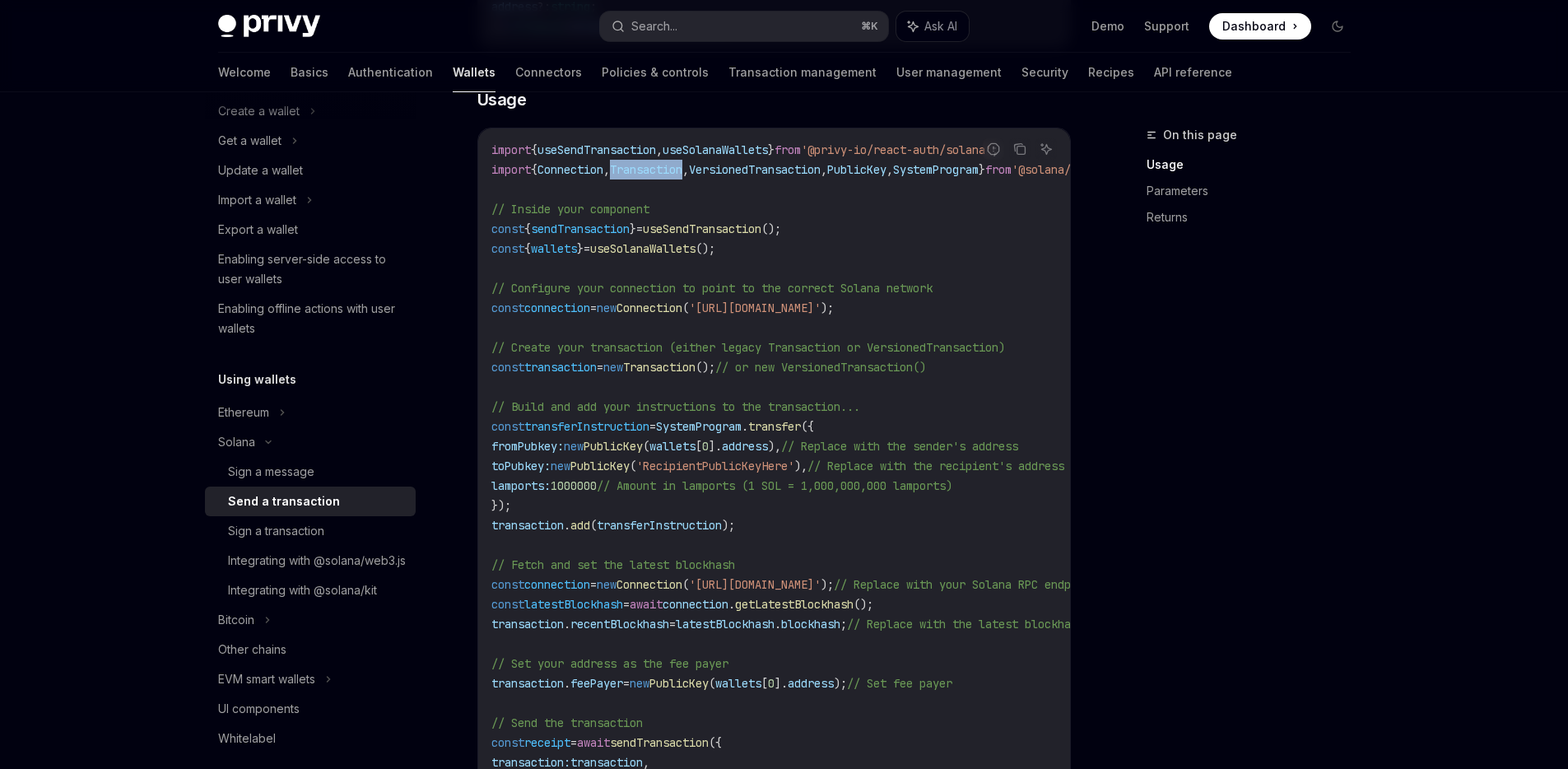
click at [634, 170] on span "Transaction" at bounding box center [646, 170] width 73 height 15
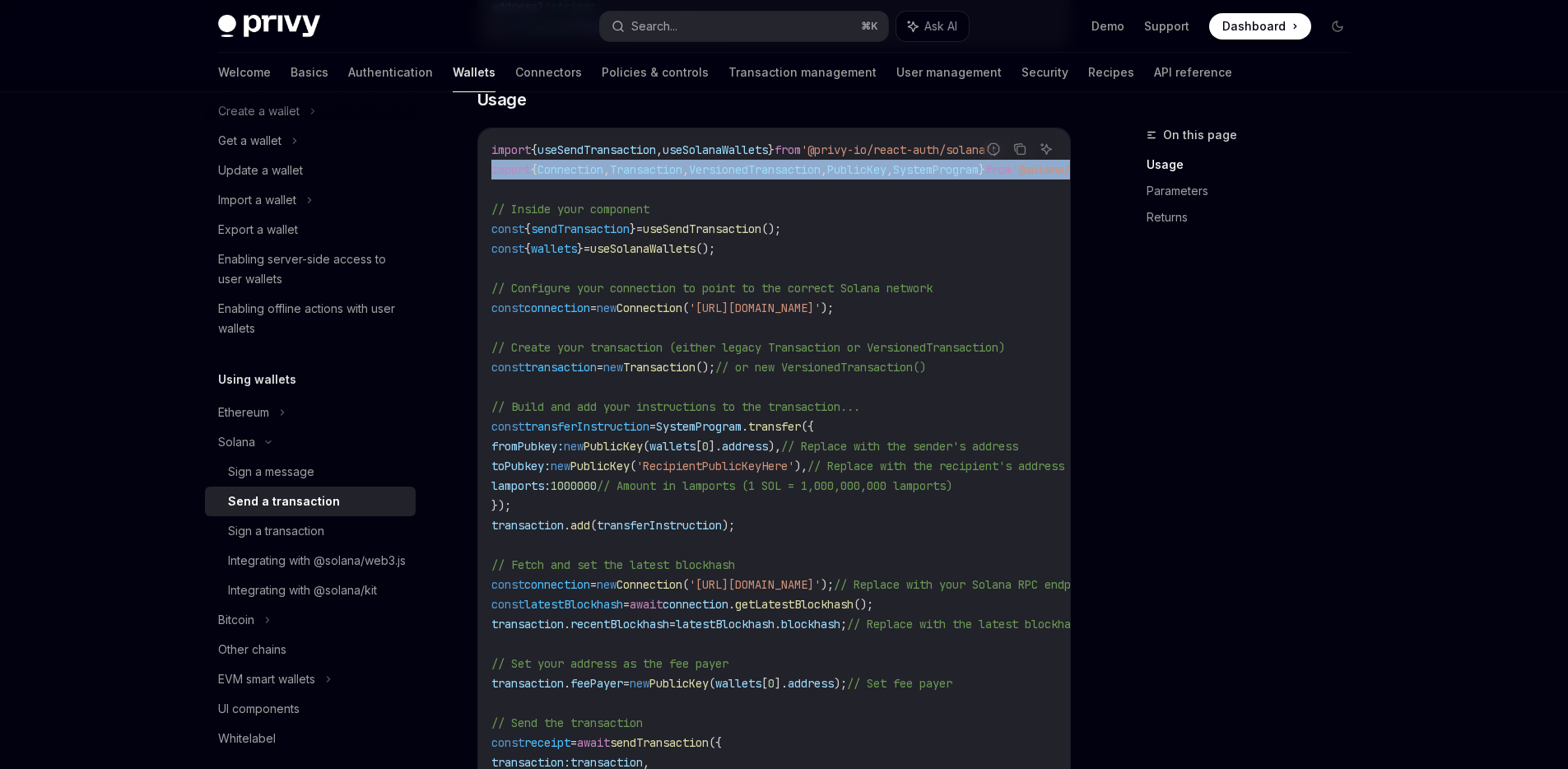
click at [634, 170] on span "Transaction" at bounding box center [646, 170] width 73 height 15
copy code "import { Connection , Transaction , VersionedTransaction , PublicKey , SystemPr…"
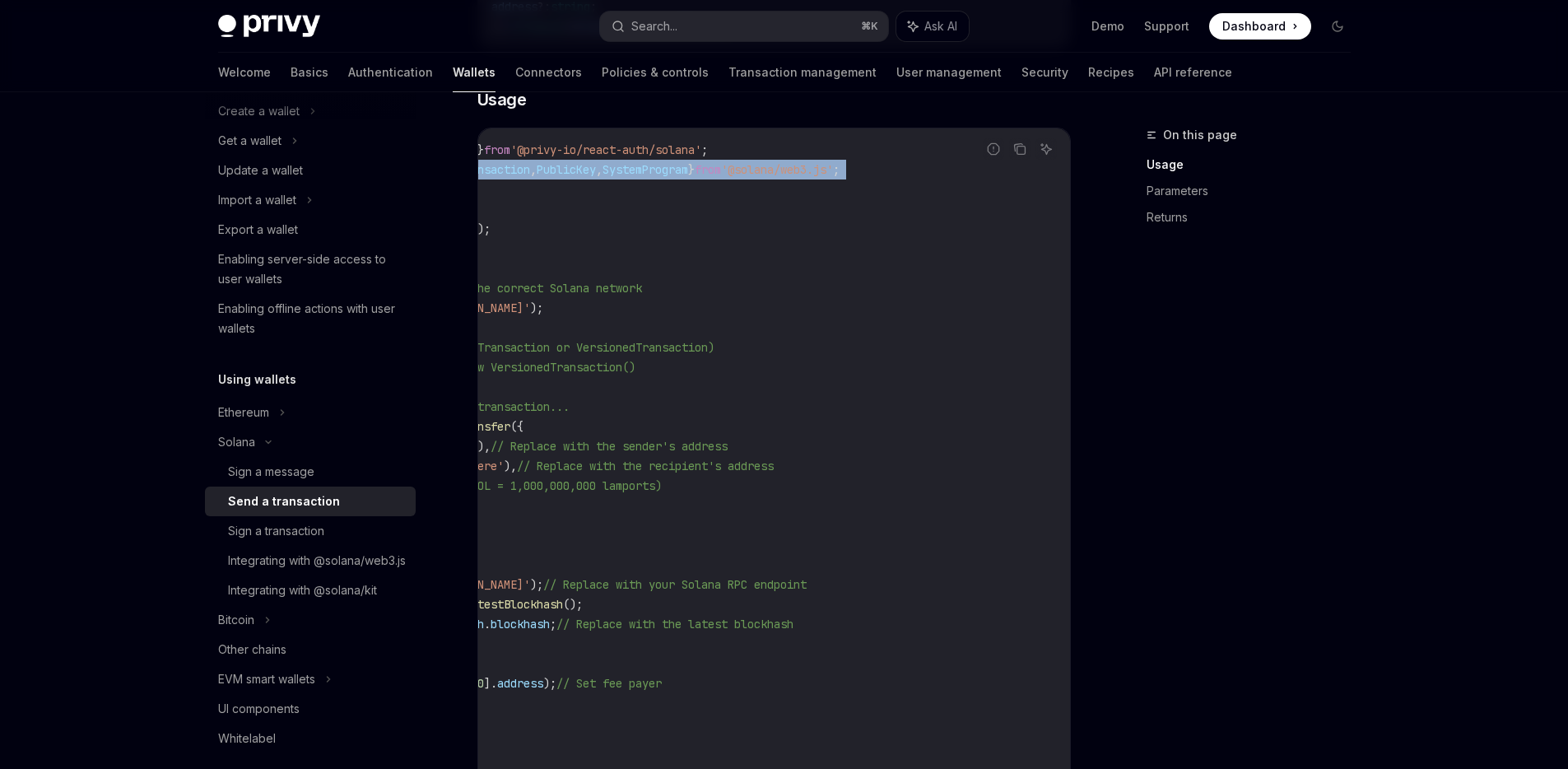
scroll to position [0, 0]
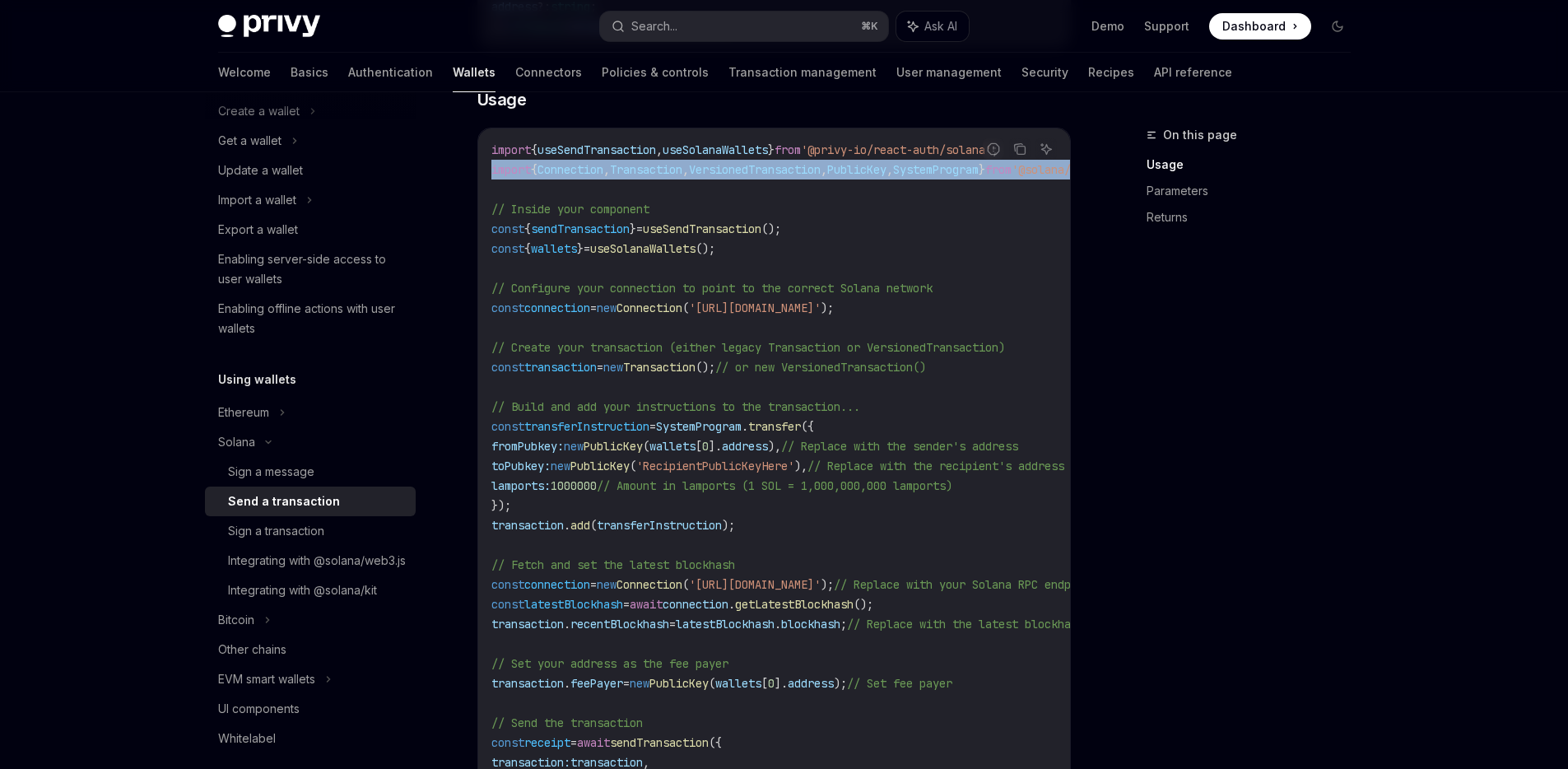
click at [689, 167] on span "," at bounding box center [686, 170] width 7 height 15
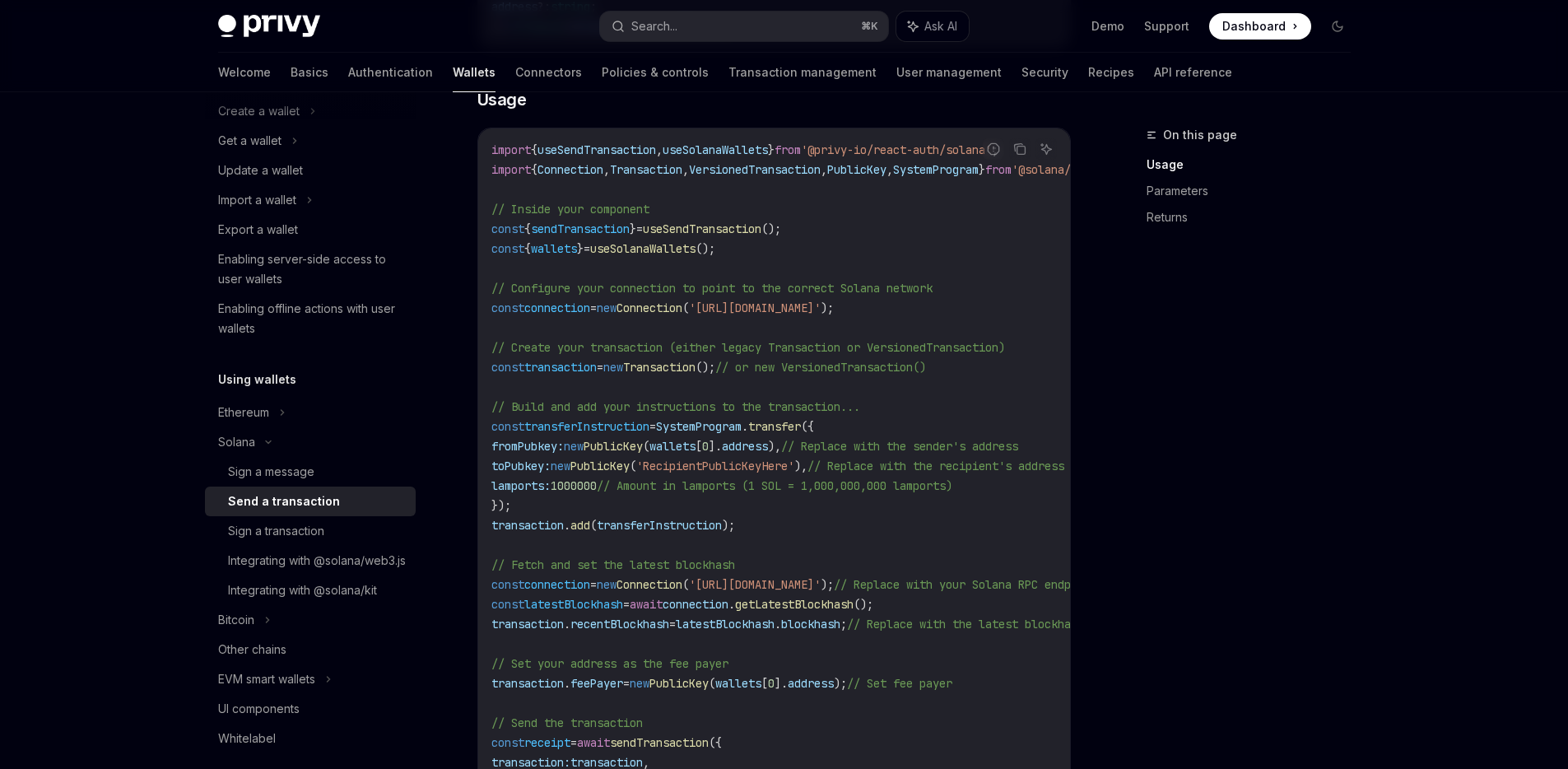
click at [689, 167] on span "," at bounding box center [686, 170] width 7 height 15
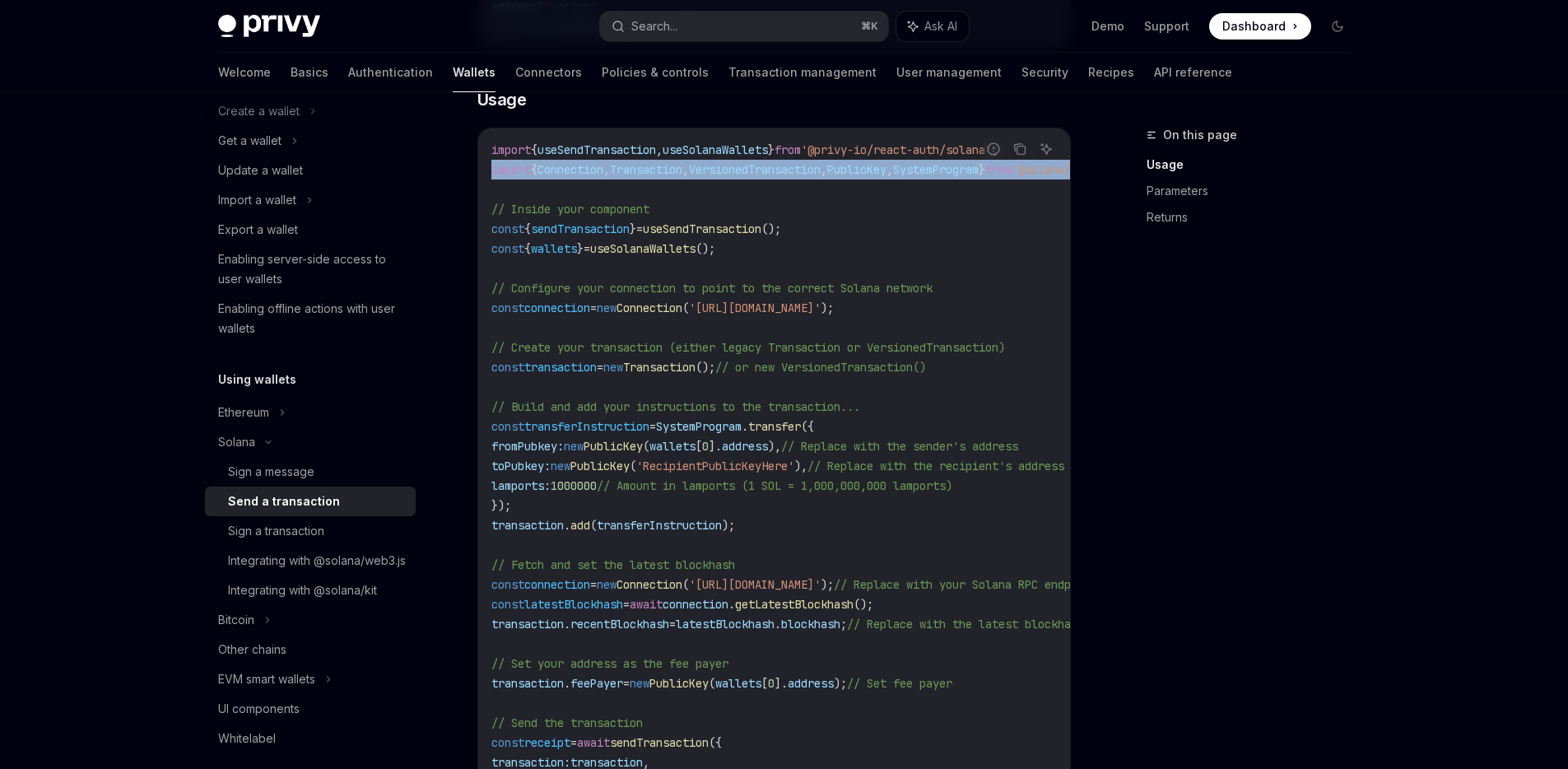
click at [689, 167] on span "," at bounding box center [686, 170] width 7 height 15
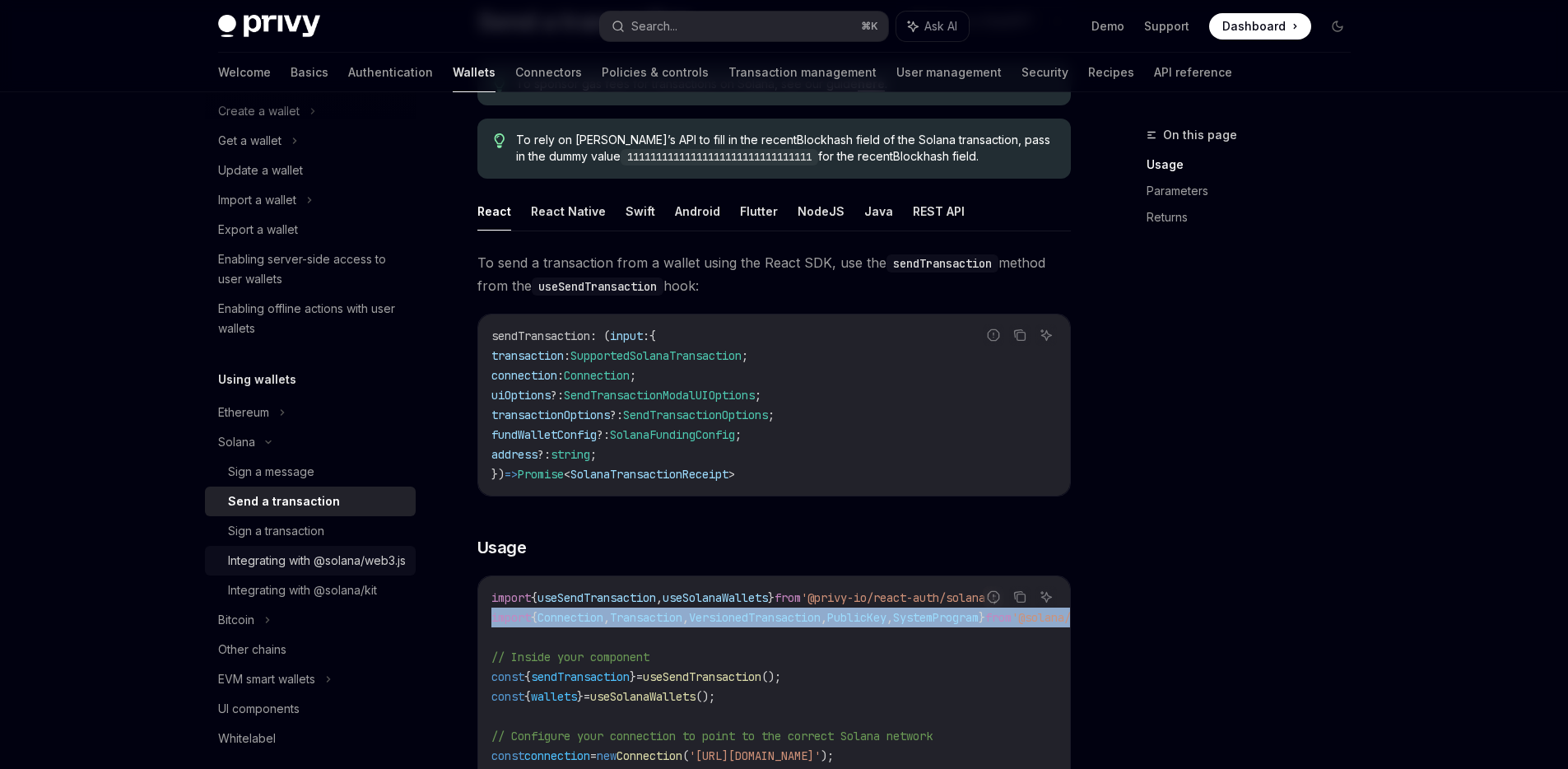
scroll to position [136, 0]
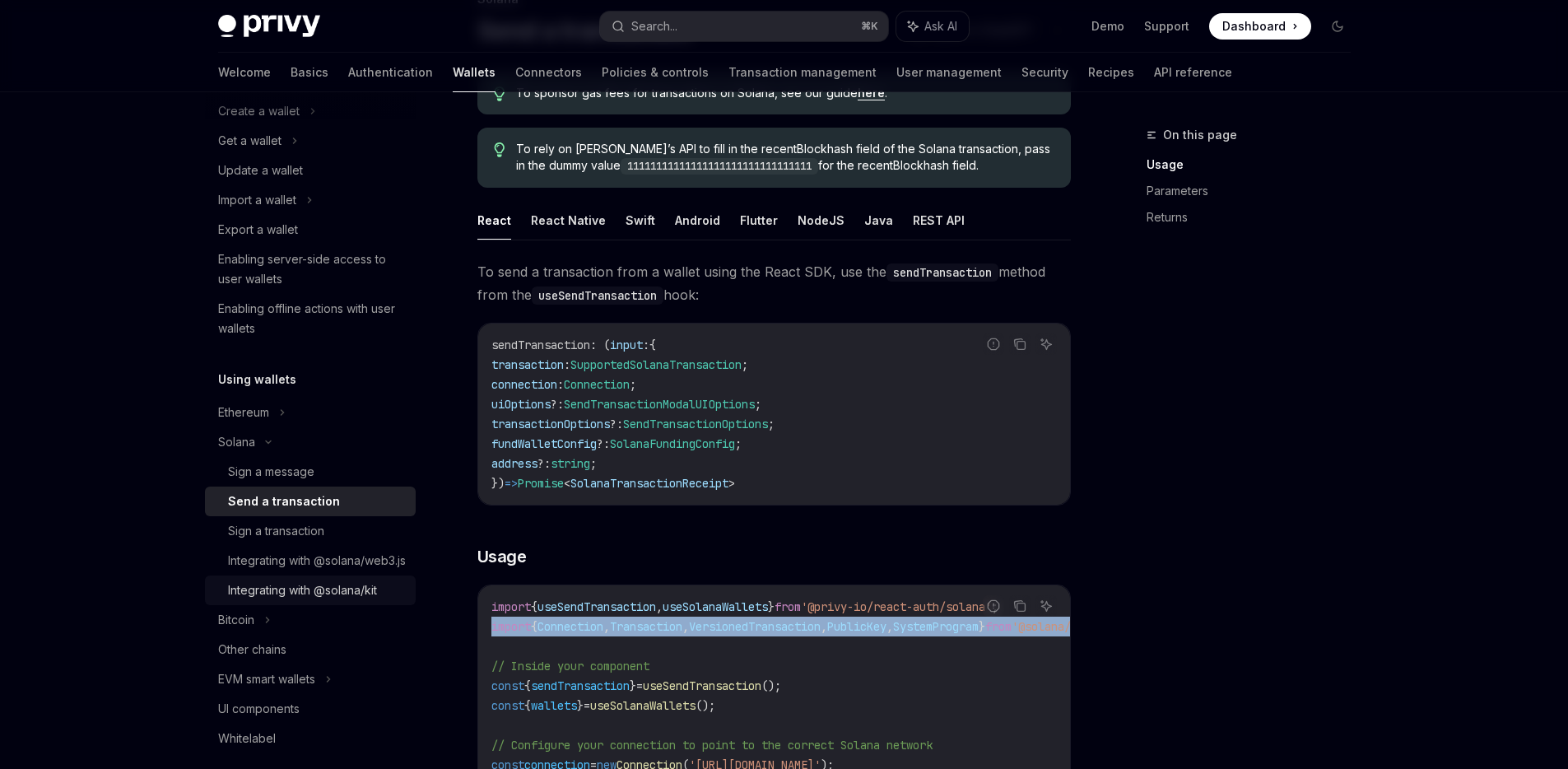
click at [316, 600] on div "Integrating with @solana/kit" at bounding box center [302, 591] width 149 height 20
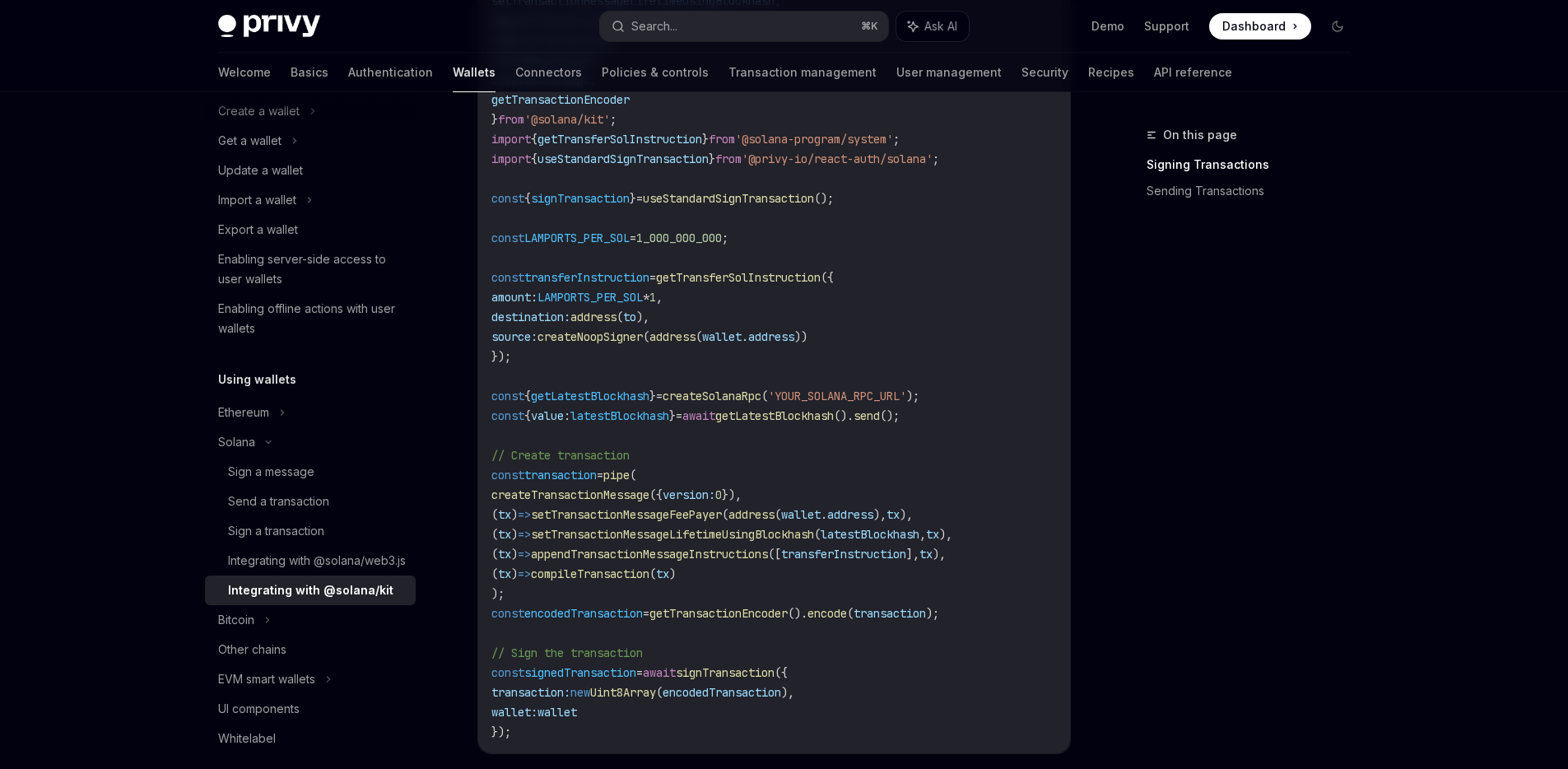
scroll to position [1003, 0]
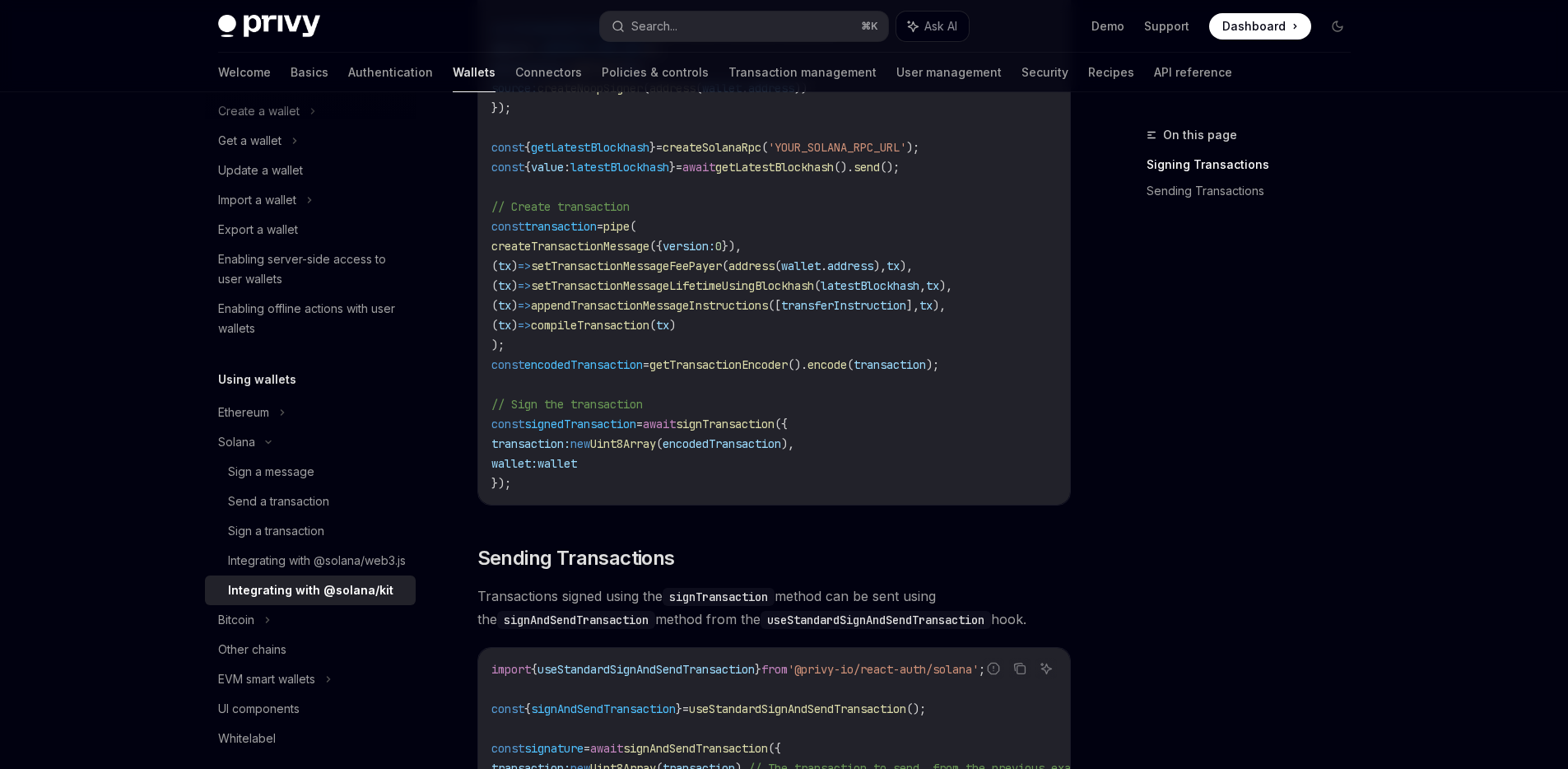
click at [743, 425] on span "signTransaction" at bounding box center [725, 425] width 99 height 15
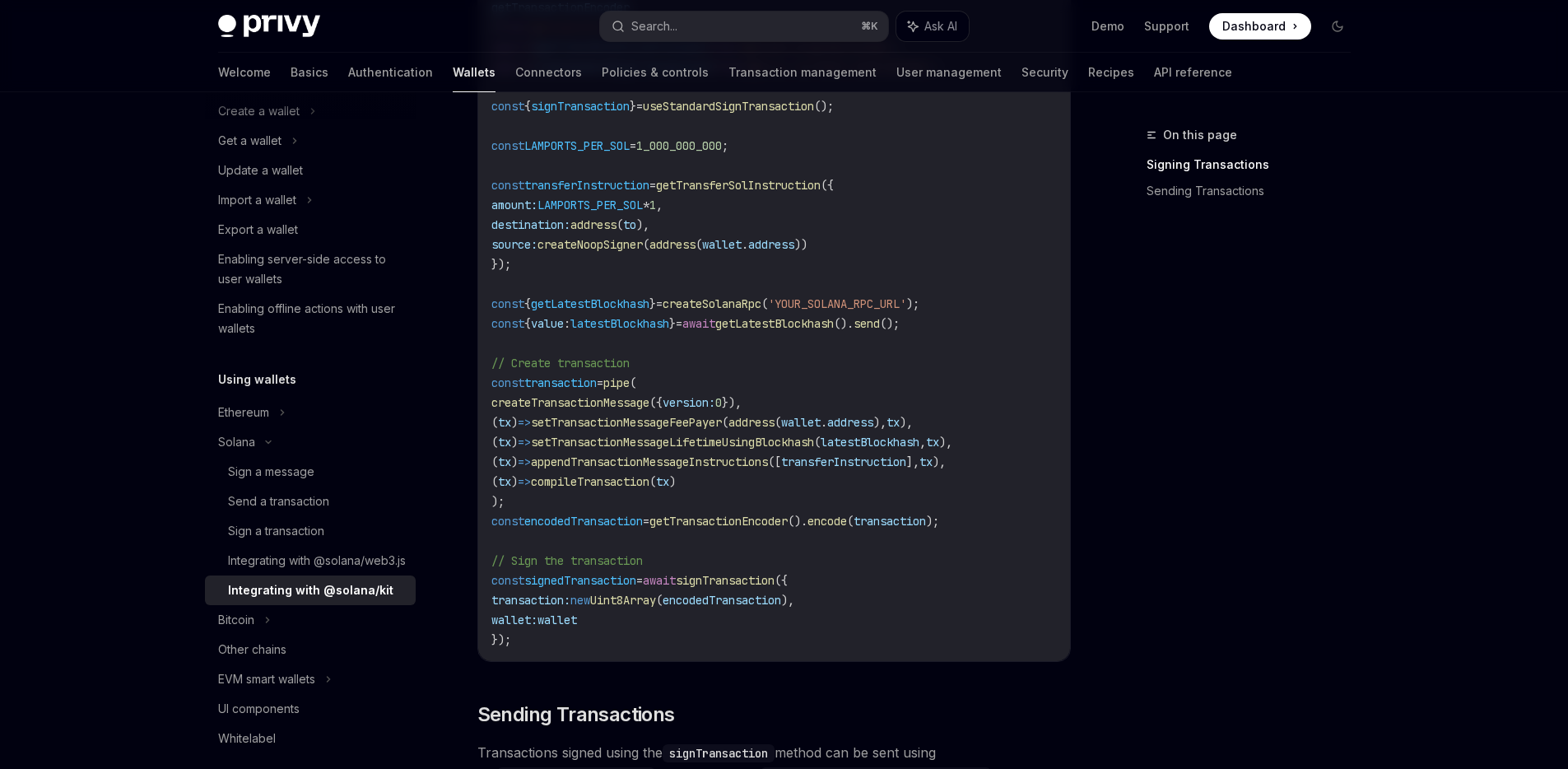
scroll to position [845, 0]
drag, startPoint x: 708, startPoint y: 310, endPoint x: 891, endPoint y: 308, distance: 183.0
click at [891, 308] on span "const { getLatestBlockhash } = createSolanaRpc ( 'YOUR_SOLANA_RPC_URL' );" at bounding box center [705, 306] width 428 height 15
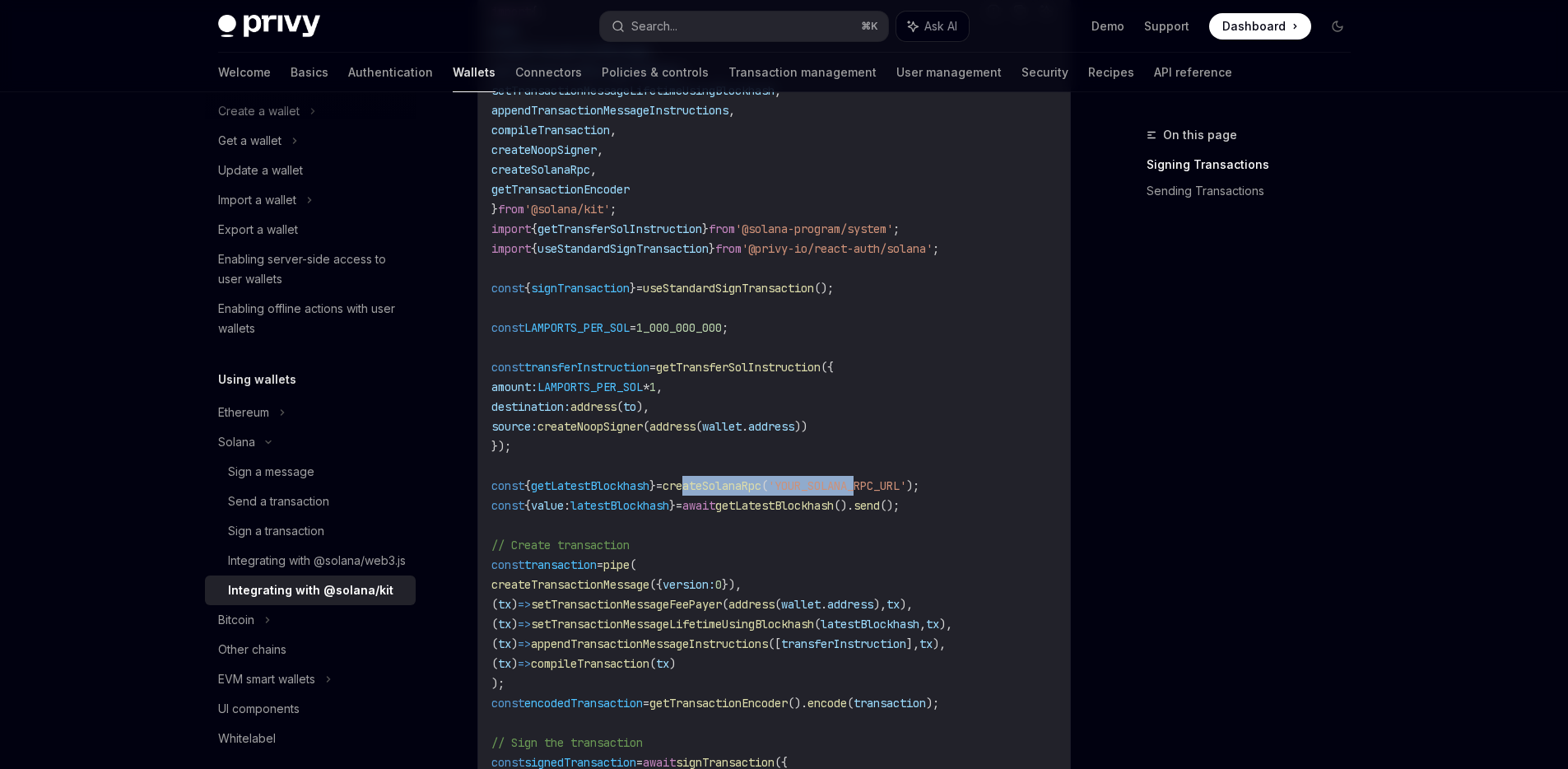
scroll to position [696, 0]
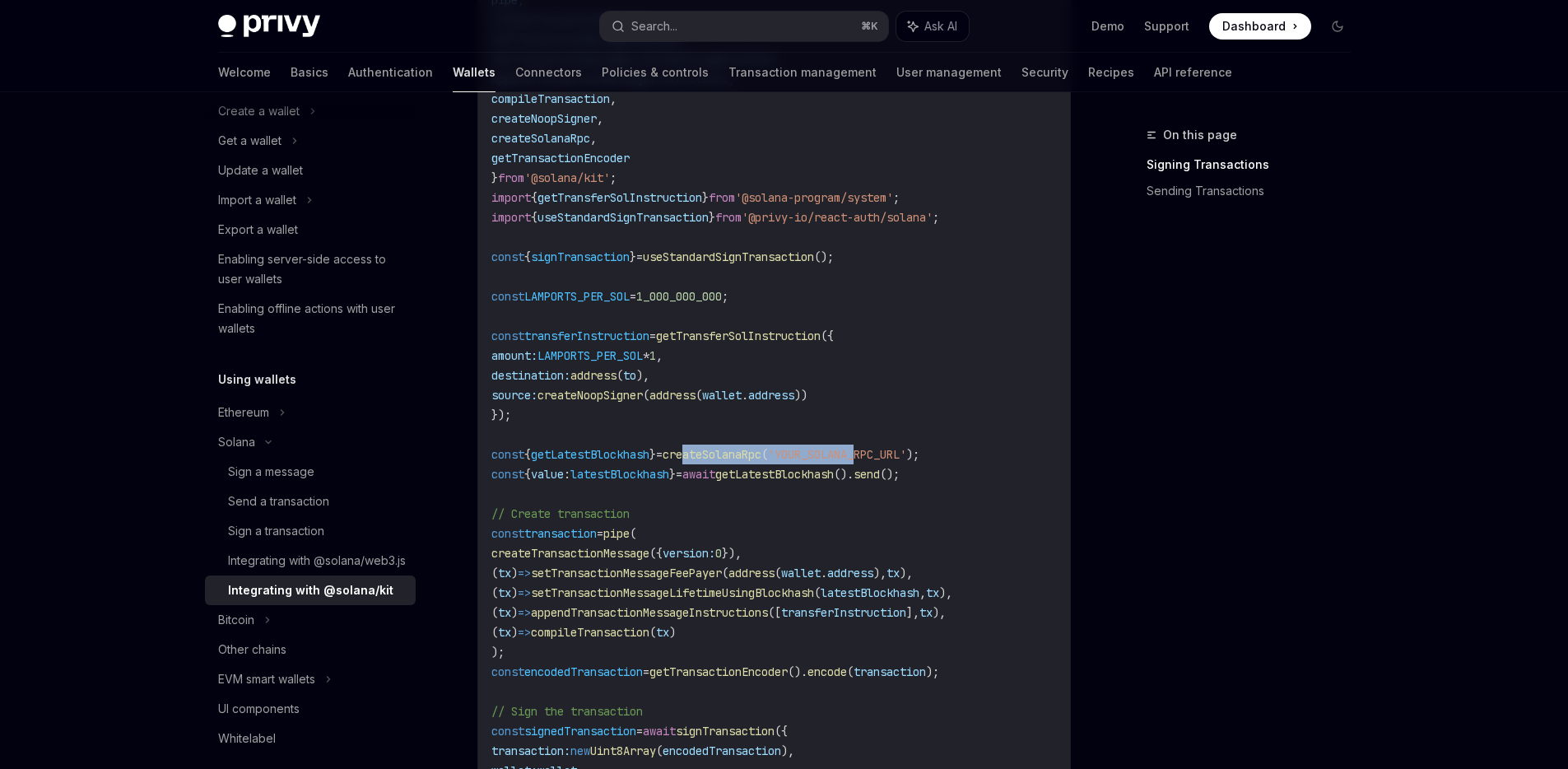
click at [1256, 28] on span "Dashboard" at bounding box center [1254, 27] width 63 height 17
click at [281, 527] on div "Sign a transaction" at bounding box center [276, 532] width 96 height 20
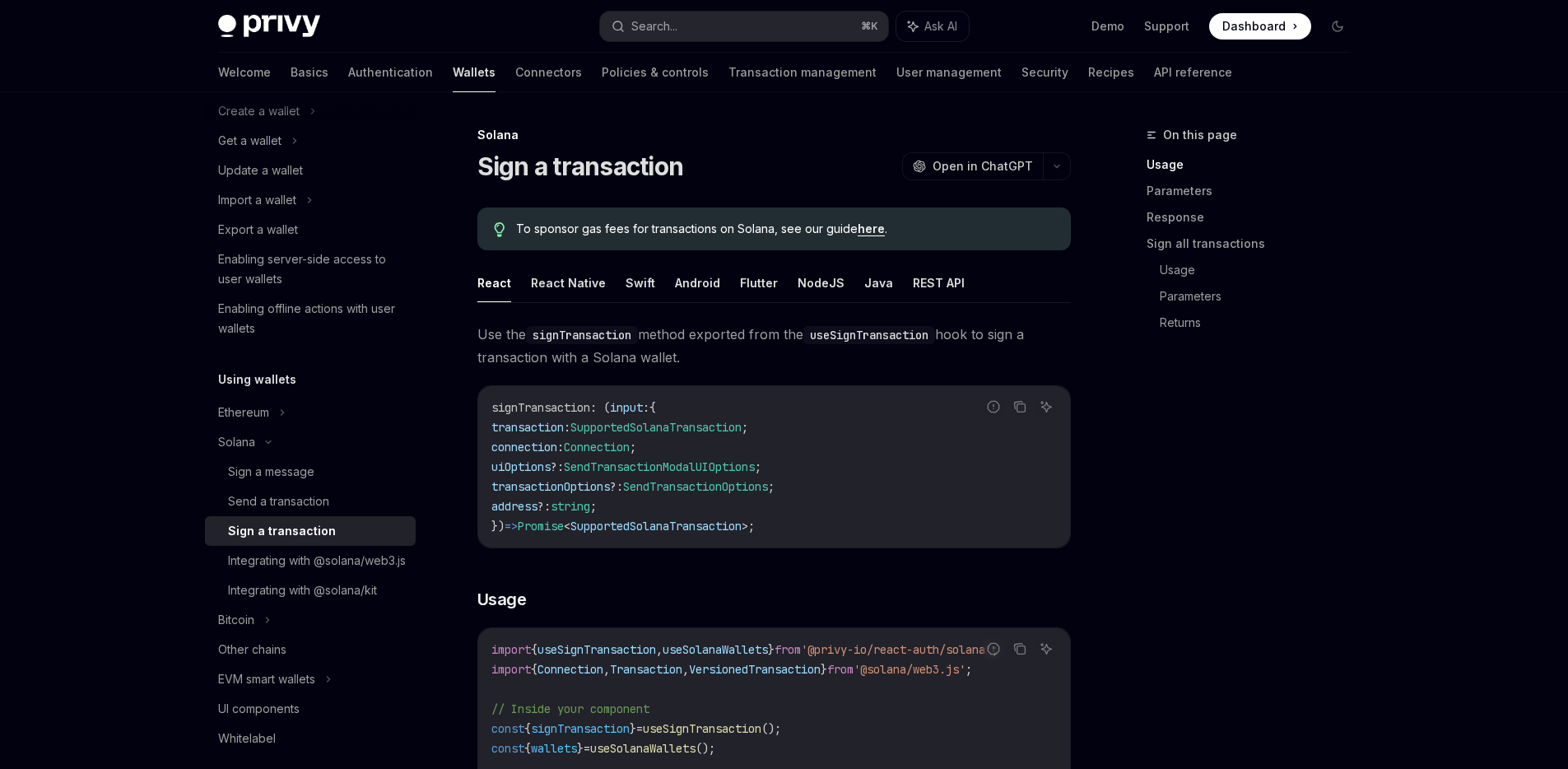
drag, startPoint x: 570, startPoint y: 358, endPoint x: 687, endPoint y: 357, distance: 117.0
click at [687, 357] on span "Use the signTransaction method exported from the useSignTransaction hook to sig…" at bounding box center [774, 345] width 593 height 46
click at [287, 502] on div "Send a transaction" at bounding box center [278, 502] width 101 height 20
type textarea "*"
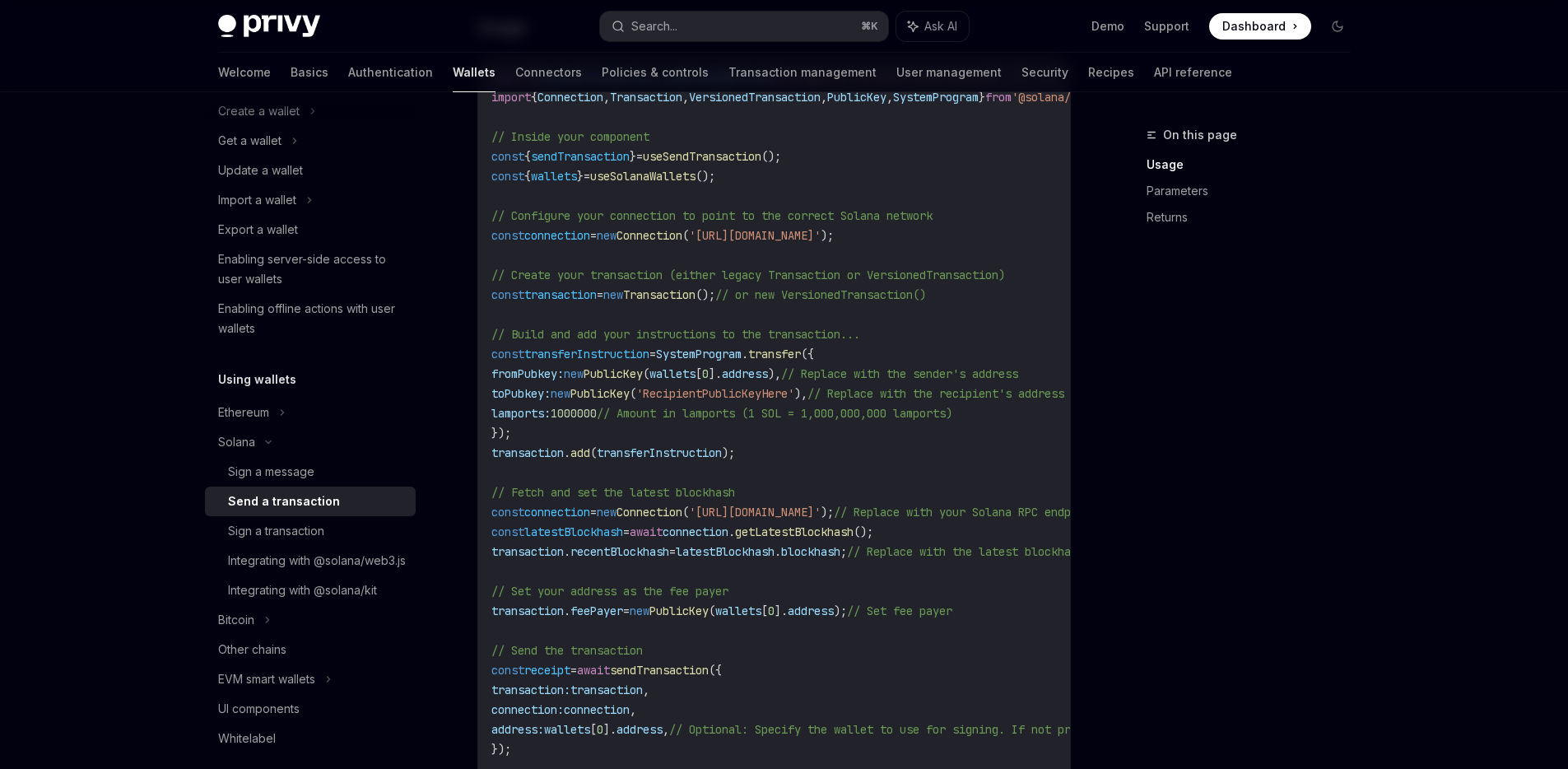
scroll to position [665, 0]
click at [617, 156] on span "sendTransaction" at bounding box center [581, 157] width 99 height 15
copy code "const { sendTransaction } = useSendTransaction ();"
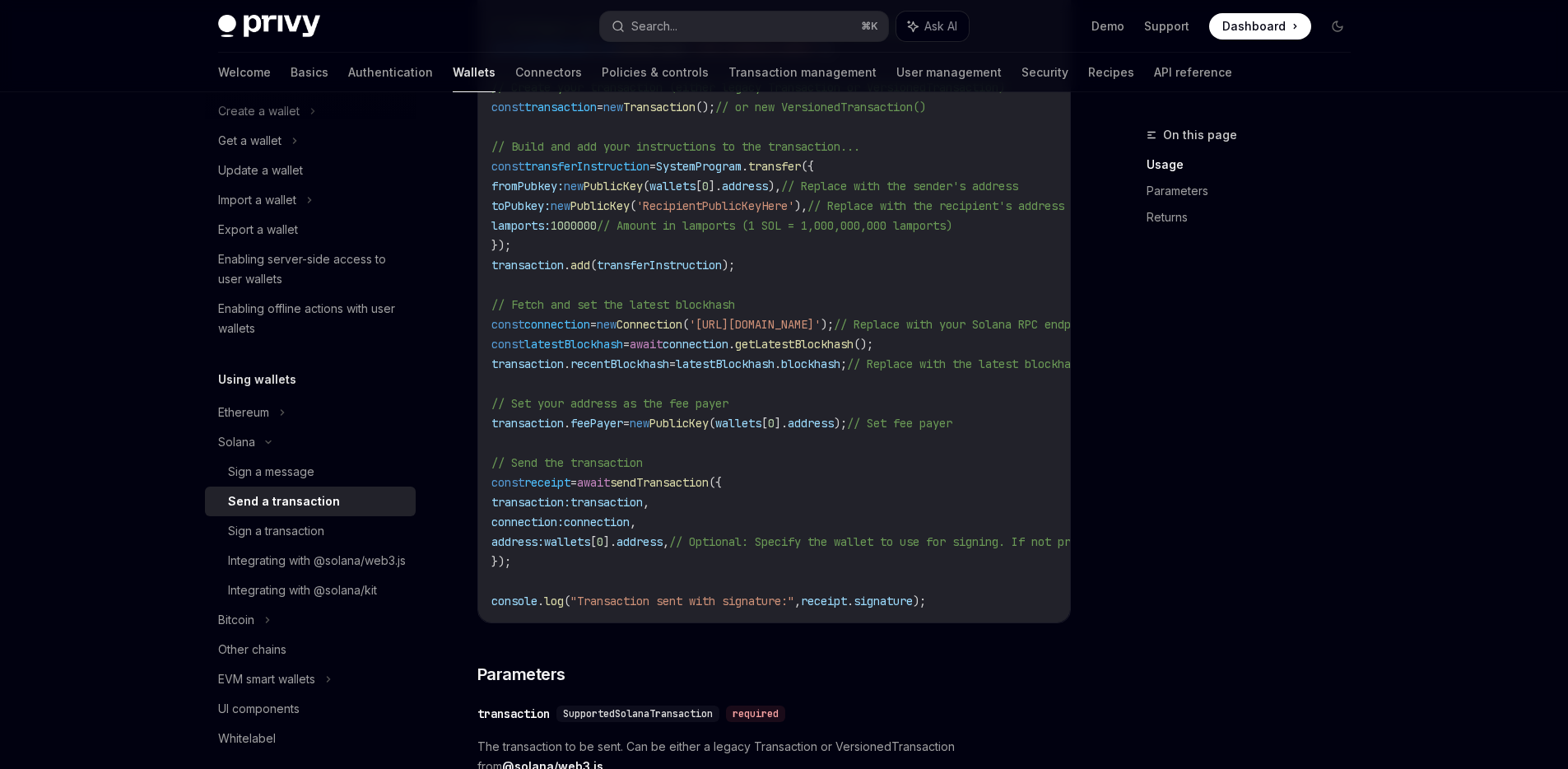
scroll to position [874, 0]
